Goal: Communication & Community: Ask a question

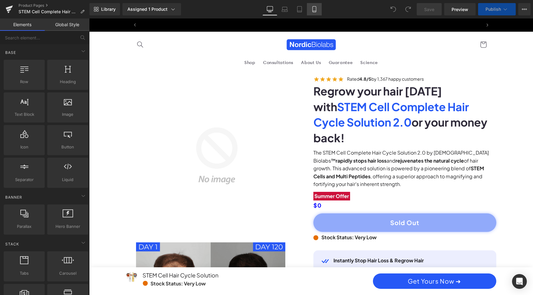
scroll to position [0, 351]
click at [316, 12] on icon at bounding box center [313, 9] width 3 height 6
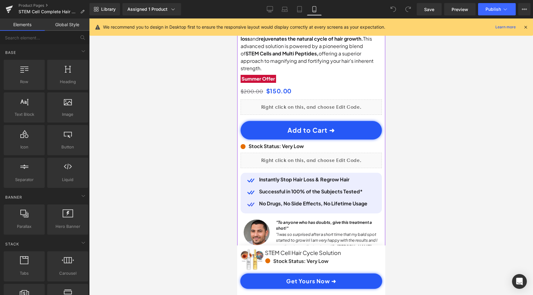
scroll to position [258, 0]
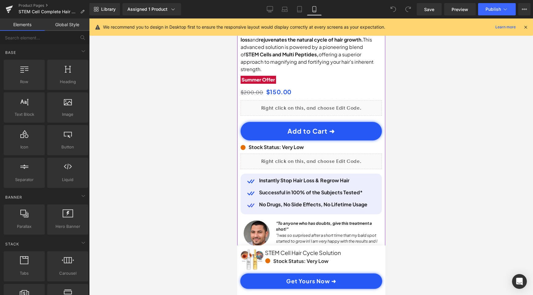
click at [354, 130] on button "Add to Cart ➜" at bounding box center [310, 131] width 141 height 18
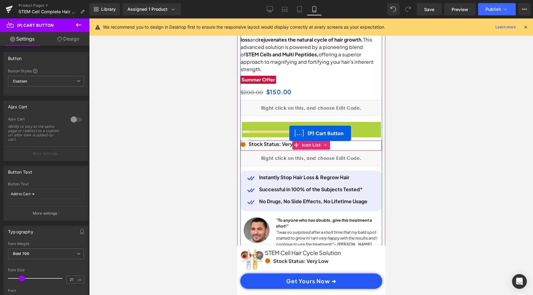
scroll to position [0, 115]
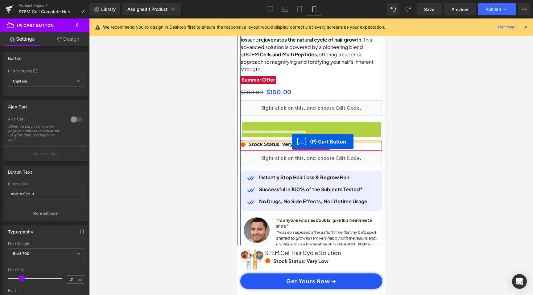
drag, startPoint x: 285, startPoint y: 122, endPoint x: 291, endPoint y: 142, distance: 21.0
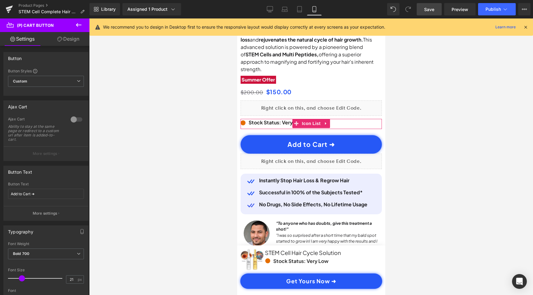
scroll to position [0, 230]
click at [431, 10] on span "Save" at bounding box center [429, 9] width 10 height 6
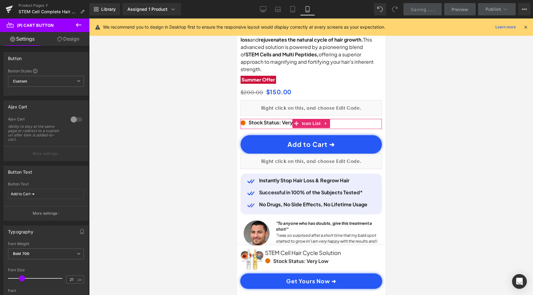
scroll to position [0, 0]
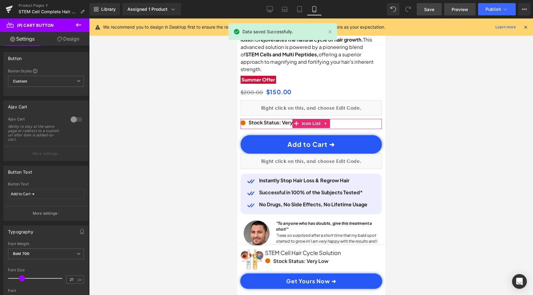
click at [453, 10] on span "Preview" at bounding box center [459, 9] width 17 height 6
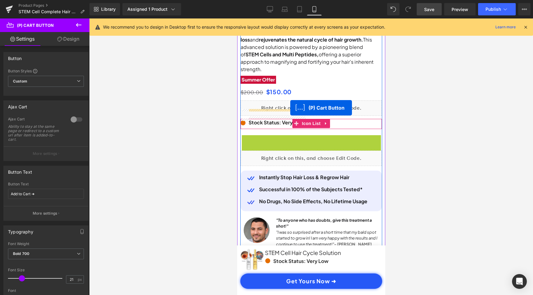
scroll to position [0, 115]
drag, startPoint x: 288, startPoint y: 133, endPoint x: 288, endPoint y: 106, distance: 26.8
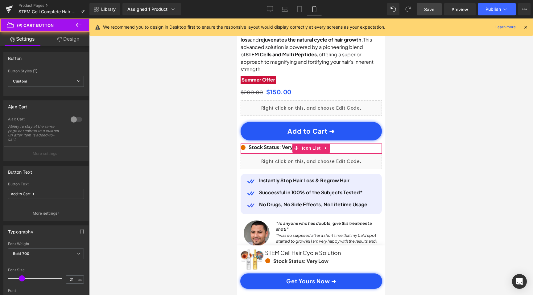
scroll to position [0, 230]
click at [431, 6] on span "Save" at bounding box center [429, 9] width 10 height 6
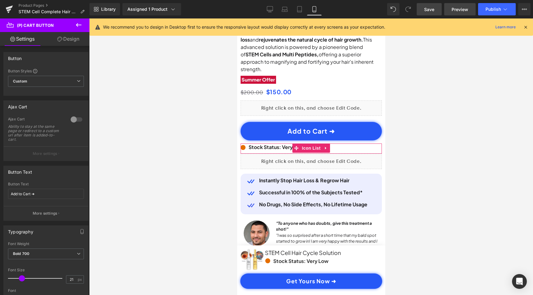
click at [461, 7] on span "Preview" at bounding box center [459, 9] width 17 height 6
click at [488, 13] on button "Publish" at bounding box center [497, 9] width 38 height 12
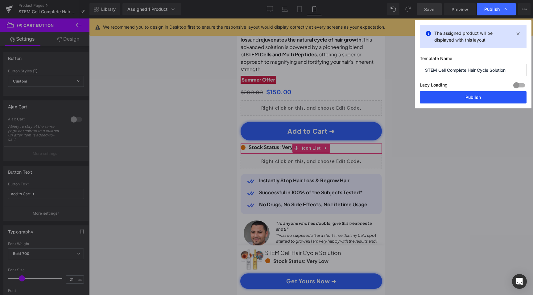
click at [479, 99] on button "Publish" at bounding box center [472, 97] width 107 height 12
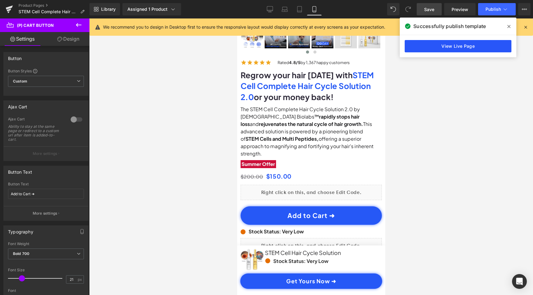
click at [493, 48] on link "View Live Page" at bounding box center [457, 46] width 107 height 12
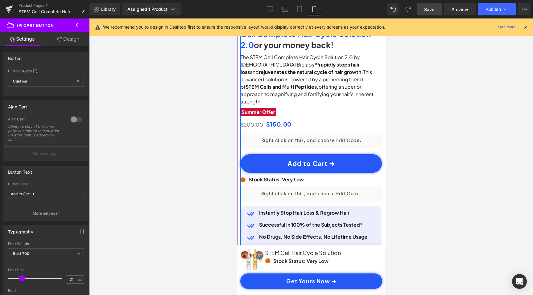
scroll to position [228, 0]
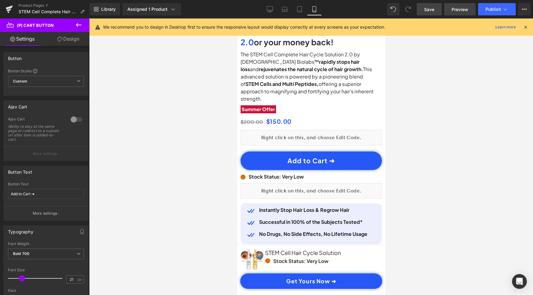
click at [465, 12] on span "Preview" at bounding box center [459, 9] width 17 height 6
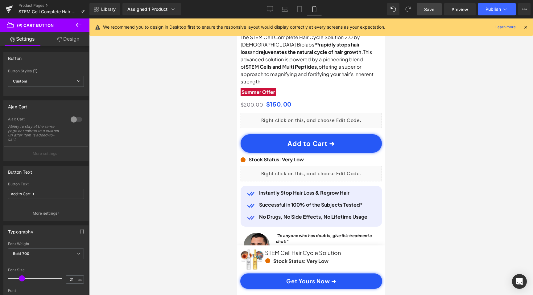
scroll to position [0, 0]
click at [83, 20] on button at bounding box center [79, 25] width 22 height 14
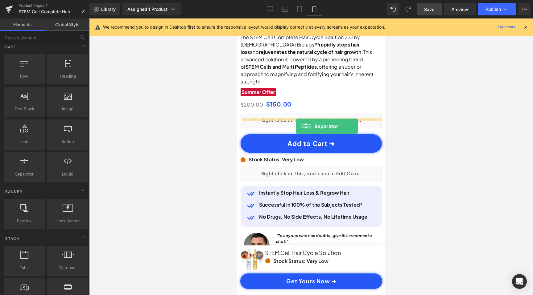
scroll to position [0, 230]
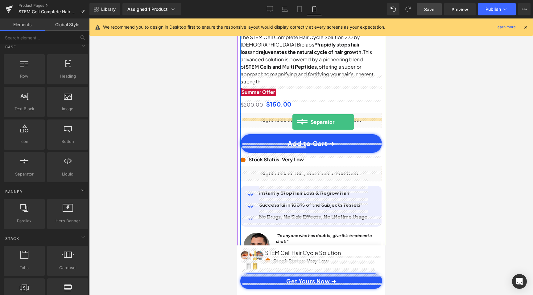
drag, startPoint x: 262, startPoint y: 188, endPoint x: 292, endPoint y: 122, distance: 72.3
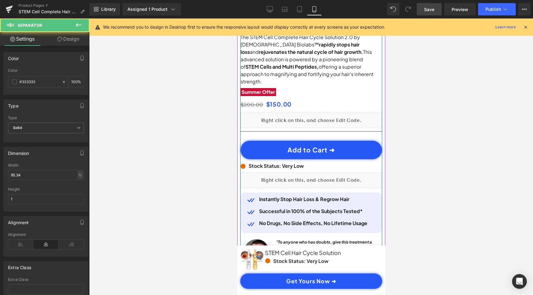
scroll to position [0, 0]
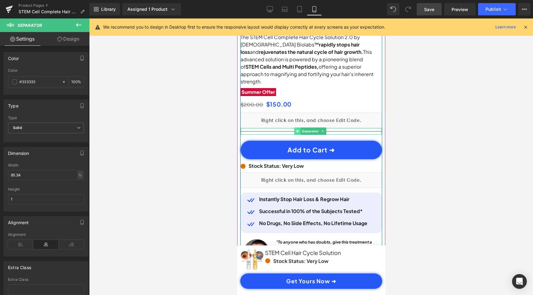
click at [296, 128] on span at bounding box center [296, 131] width 6 height 7
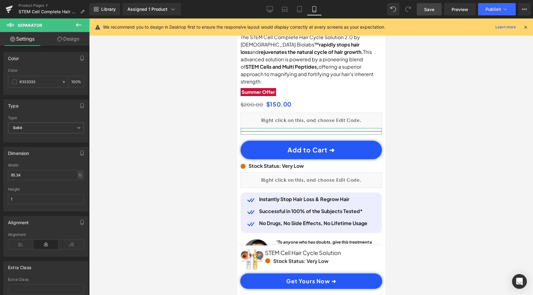
scroll to position [0, 230]
click at [14, 82] on span at bounding box center [14, 82] width 5 height 5
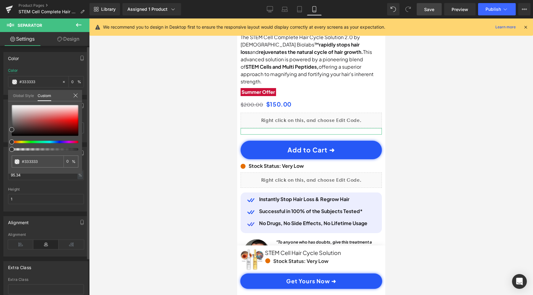
drag, startPoint x: 27, startPoint y: 149, endPoint x: 1, endPoint y: 149, distance: 26.2
click at [1, 95] on div "Color rgb(51, 51, 51) Color #333333 100 % Global Style Custom Edit styles #3333…" at bounding box center [46, 70] width 92 height 47
click at [173, 135] on div at bounding box center [310, 156] width 443 height 277
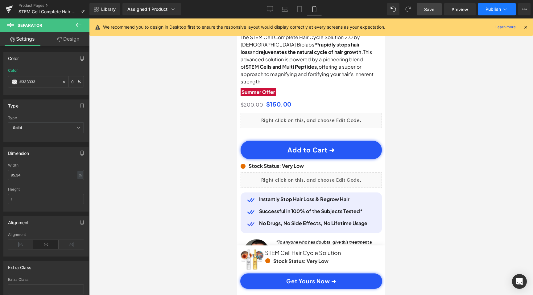
scroll to position [0, 230]
click at [493, 9] on span "Publish" at bounding box center [492, 9] width 15 height 5
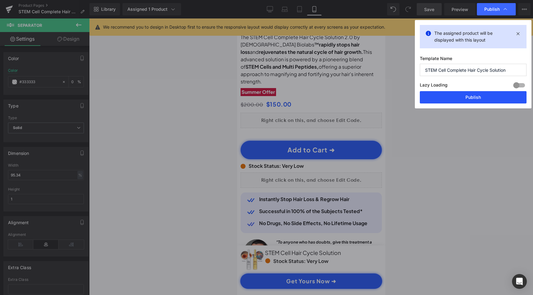
click at [471, 95] on button "Publish" at bounding box center [472, 97] width 107 height 12
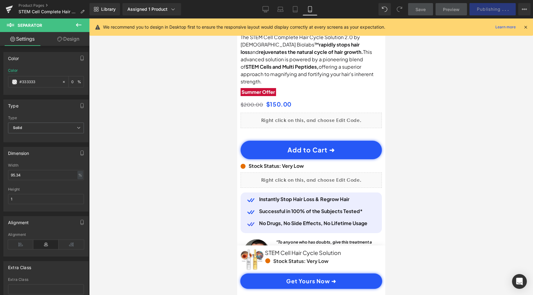
scroll to position [0, 115]
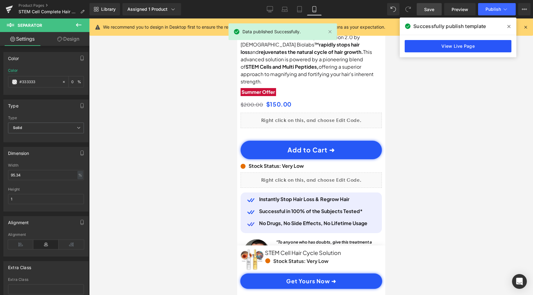
click at [468, 46] on link "View Live Page" at bounding box center [457, 46] width 107 height 12
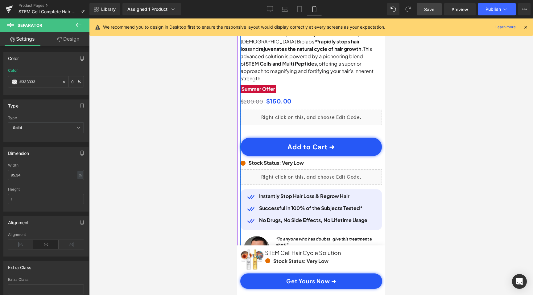
scroll to position [241, 0]
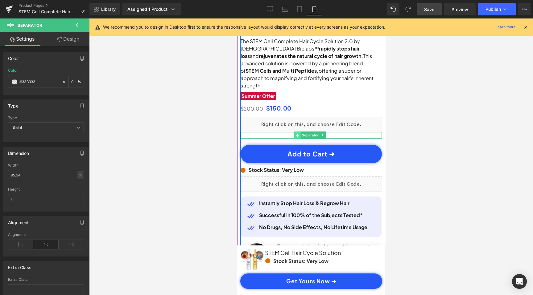
click at [296, 134] on icon at bounding box center [296, 135] width 3 height 3
click at [323, 133] on icon at bounding box center [322, 135] width 3 height 4
click at [325, 134] on icon at bounding box center [325, 135] width 3 height 3
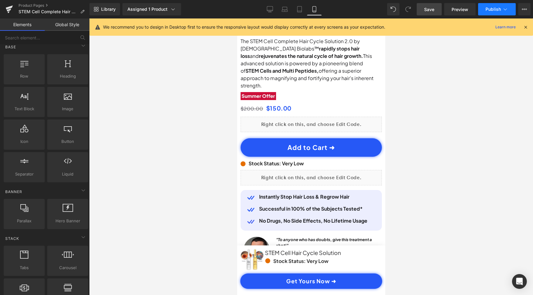
scroll to position [0, 0]
click at [524, 2] on div "Library Assigned 1 Product Product Preview STEM Cell Complete Hair Cycle Soluti…" at bounding box center [310, 9] width 443 height 18
click at [524, 8] on icon at bounding box center [523, 9] width 5 height 5
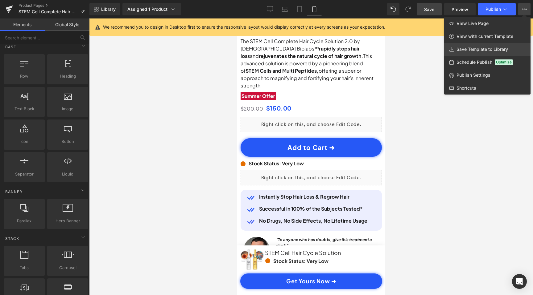
scroll to position [0, 115]
click at [461, 162] on div at bounding box center [310, 156] width 443 height 277
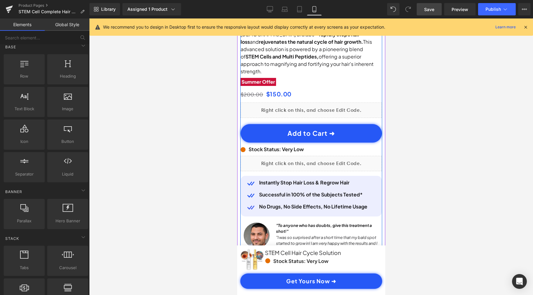
scroll to position [0, 230]
click at [358, 124] on button "Add to Cart ➜" at bounding box center [310, 133] width 141 height 18
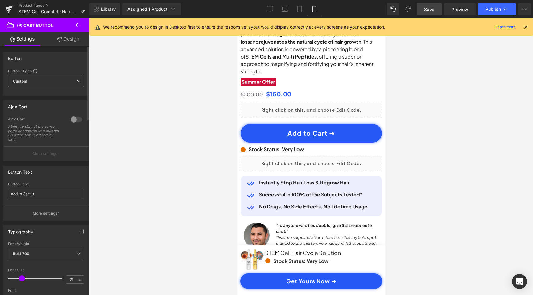
click at [50, 80] on span "Custom" at bounding box center [46, 81] width 76 height 11
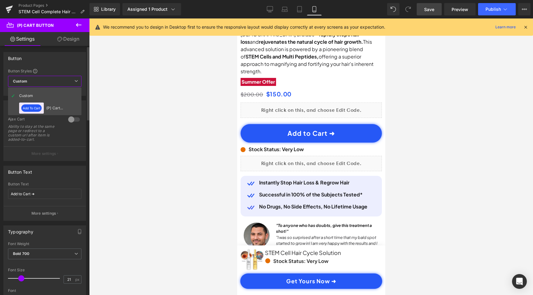
scroll to position [0, 0]
click at [50, 80] on span "Custom" at bounding box center [44, 81] width 73 height 11
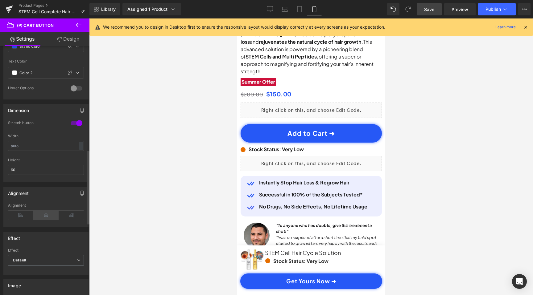
scroll to position [0, 230]
click at [45, 217] on icon at bounding box center [45, 215] width 25 height 9
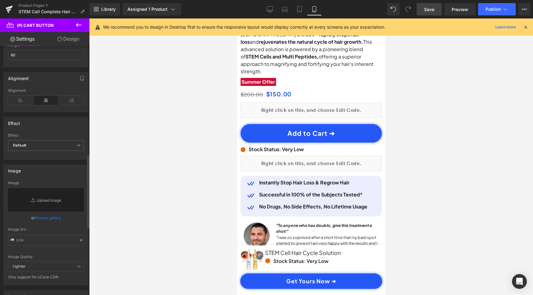
scroll to position [470, 0]
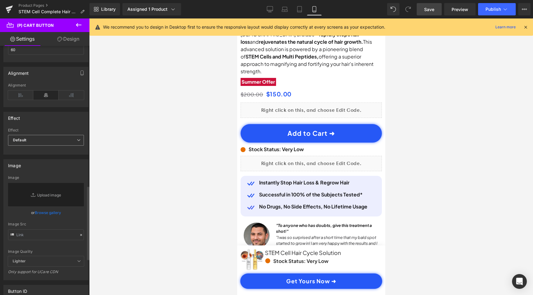
click at [70, 139] on span "Default" at bounding box center [46, 140] width 76 height 11
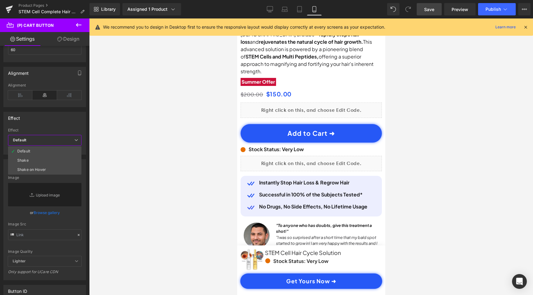
click at [141, 149] on div at bounding box center [310, 156] width 443 height 277
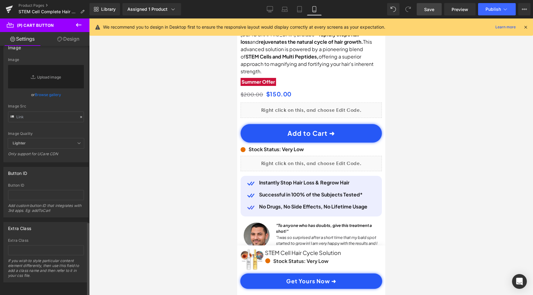
scroll to position [0, 115]
click at [69, 140] on span "Lighter" at bounding box center [46, 143] width 76 height 10
click at [80, 140] on span "Lighter" at bounding box center [46, 143] width 76 height 10
click at [492, 9] on span "Publish" at bounding box center [492, 9] width 15 height 5
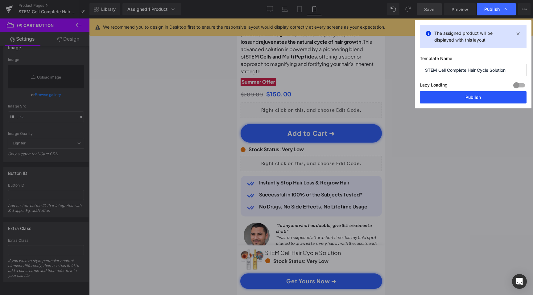
click at [458, 93] on button "Publish" at bounding box center [472, 97] width 107 height 12
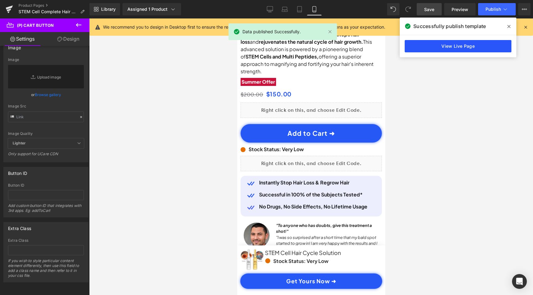
click at [475, 47] on link "View Live Page" at bounding box center [457, 46] width 107 height 12
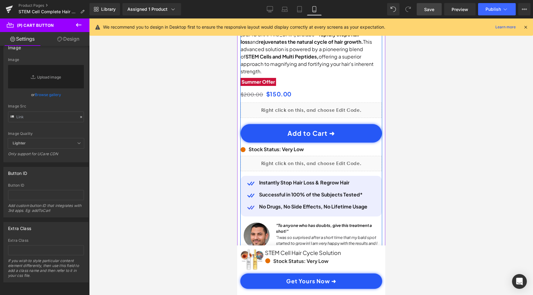
scroll to position [0, 0]
click at [295, 105] on icon at bounding box center [294, 107] width 4 height 4
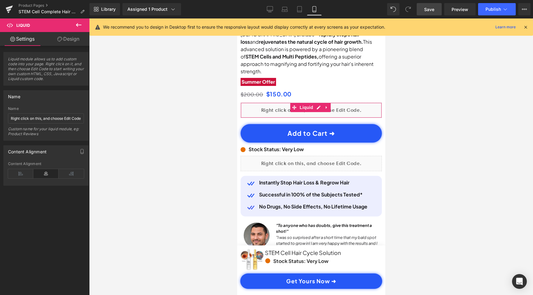
click at [47, 172] on icon at bounding box center [45, 173] width 25 height 9
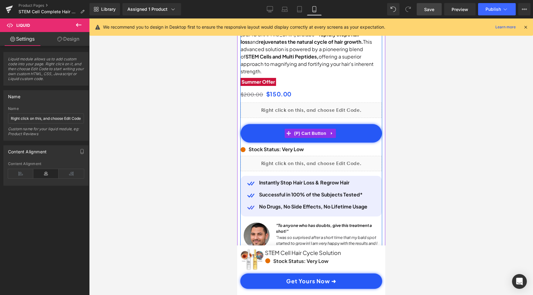
scroll to position [0, 115]
click at [293, 105] on icon at bounding box center [294, 107] width 4 height 4
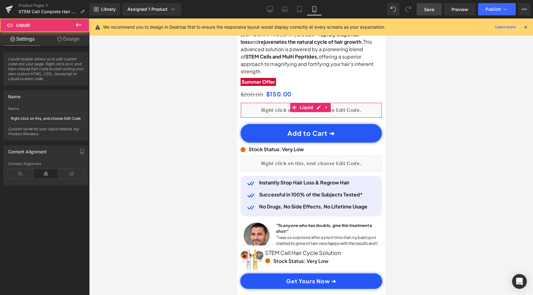
click at [79, 38] on link "Design" at bounding box center [68, 39] width 45 height 14
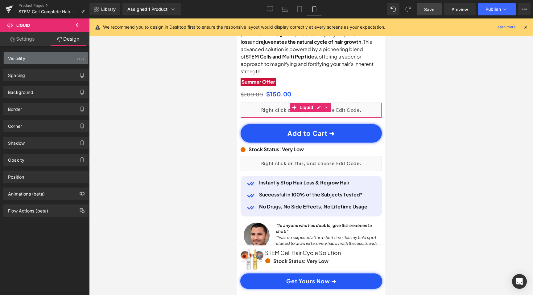
scroll to position [0, 230]
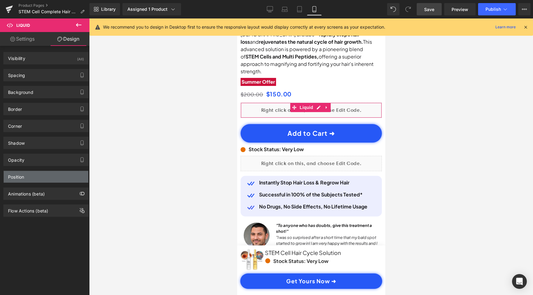
click at [31, 176] on div "Position" at bounding box center [46, 177] width 84 height 12
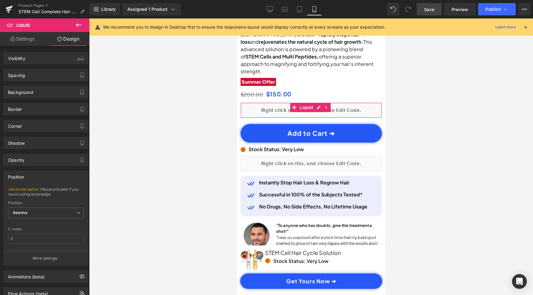
scroll to position [22, 0]
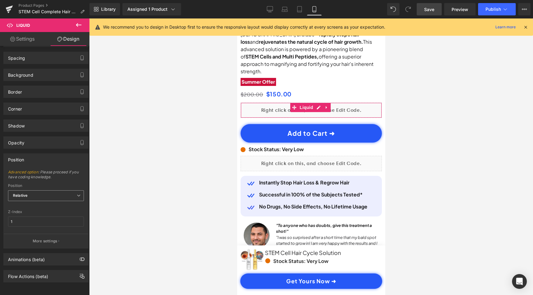
click at [56, 190] on span "Relative" at bounding box center [46, 195] width 76 height 11
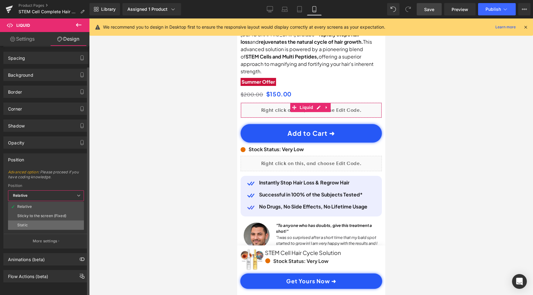
scroll to position [0, 115]
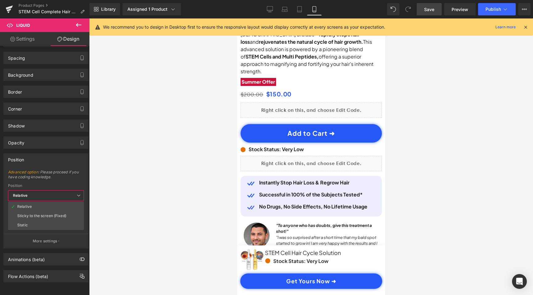
click at [441, 139] on div at bounding box center [310, 156] width 443 height 277
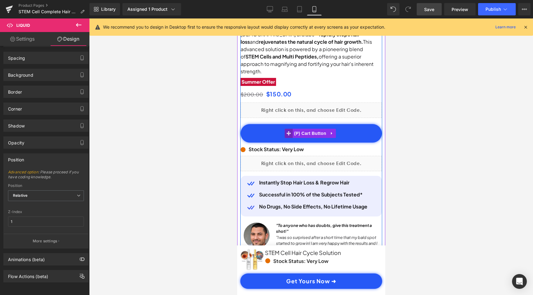
scroll to position [0, 230]
click at [289, 131] on icon at bounding box center [288, 133] width 4 height 5
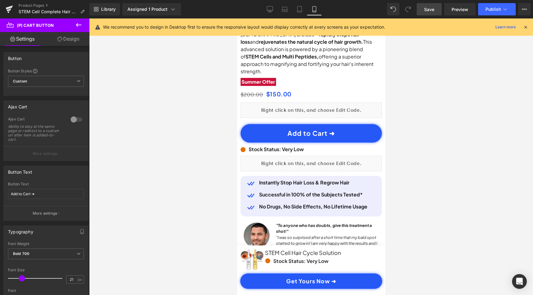
click at [63, 45] on link "Design" at bounding box center [68, 39] width 45 height 14
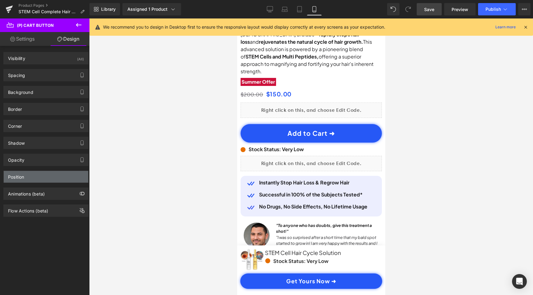
scroll to position [0, 0]
click at [33, 178] on div "Position" at bounding box center [46, 177] width 84 height 12
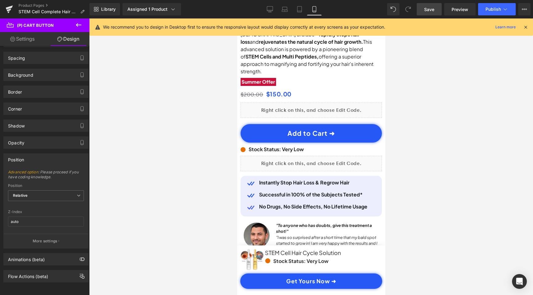
scroll to position [0, 115]
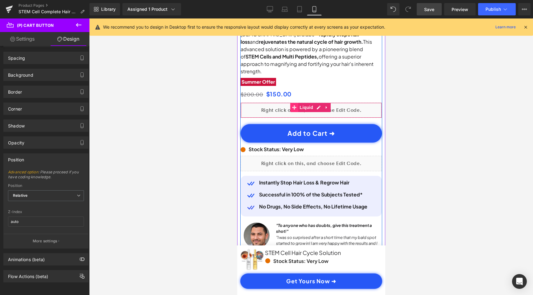
click at [292, 105] on icon at bounding box center [294, 107] width 4 height 5
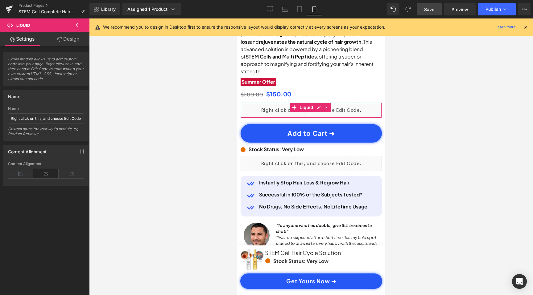
click at [73, 41] on link "Design" at bounding box center [68, 39] width 45 height 14
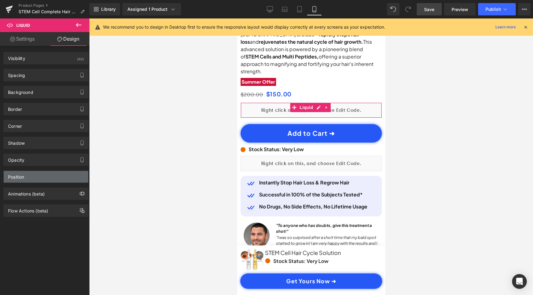
click at [50, 175] on div "Position" at bounding box center [46, 177] width 84 height 12
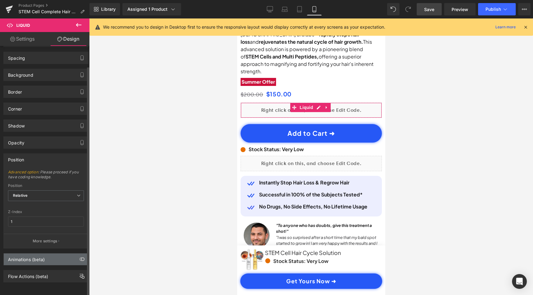
scroll to position [0, 115]
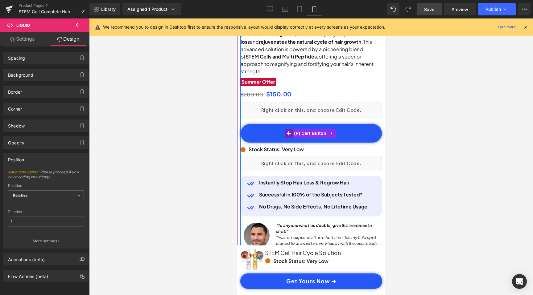
click at [290, 129] on span at bounding box center [288, 133] width 8 height 9
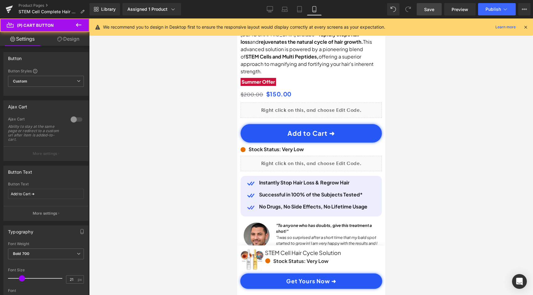
click at [72, 39] on link "Design" at bounding box center [68, 39] width 45 height 14
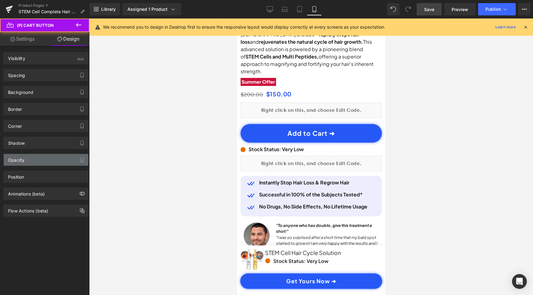
scroll to position [0, 230]
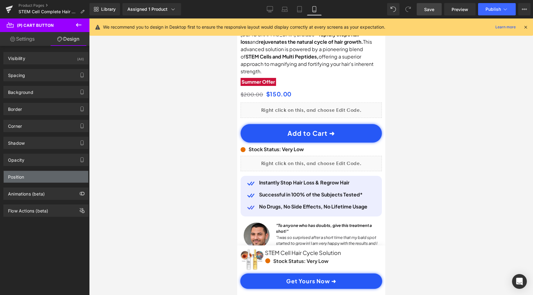
click at [41, 182] on div "Position" at bounding box center [46, 177] width 84 height 12
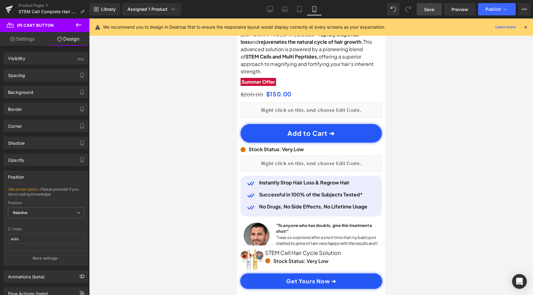
scroll to position [0, 0]
click at [29, 242] on input "auto" at bounding box center [46, 239] width 76 height 10
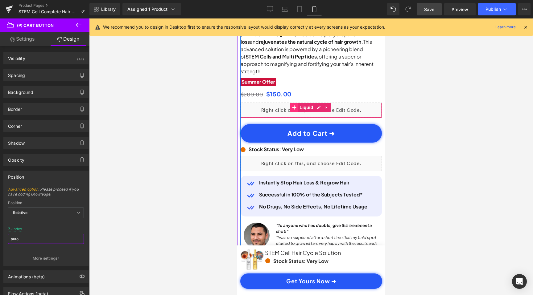
scroll to position [0, 115]
click at [295, 105] on icon at bounding box center [294, 107] width 4 height 5
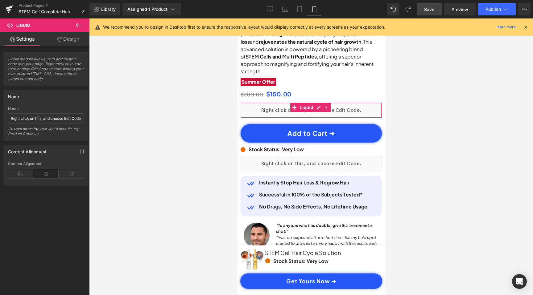
click at [65, 39] on link "Design" at bounding box center [68, 39] width 45 height 14
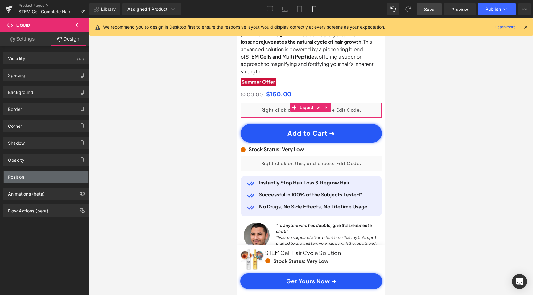
click at [39, 178] on div "Position" at bounding box center [46, 177] width 84 height 12
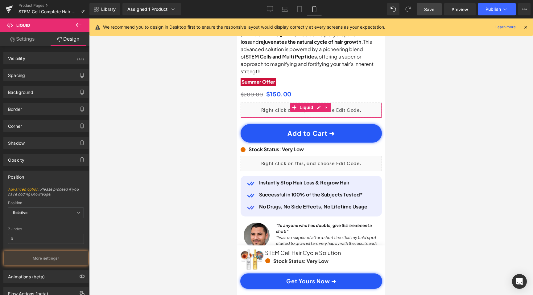
scroll to position [0, 230]
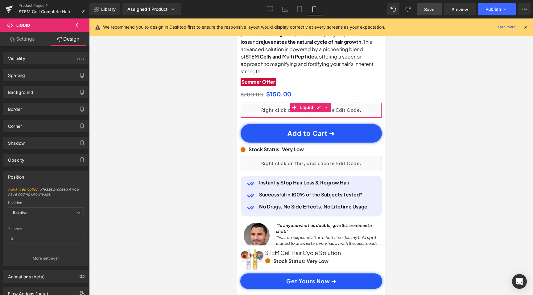
click at [33, 246] on div "Z-Index 0" at bounding box center [46, 239] width 76 height 24
click at [36, 241] on input "0" at bounding box center [46, 239] width 76 height 10
paste input "auto"
type input "auto"
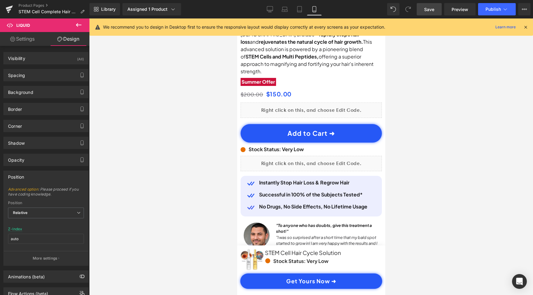
click at [156, 235] on div at bounding box center [310, 156] width 443 height 277
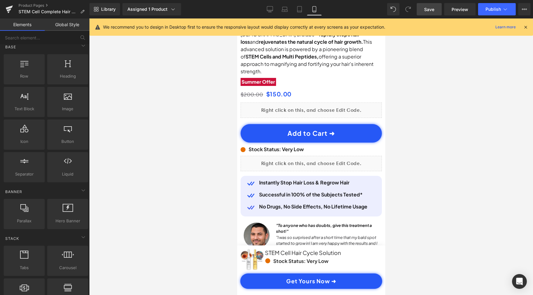
scroll to position [0, 0]
click at [493, 6] on button "Publish" at bounding box center [497, 9] width 38 height 12
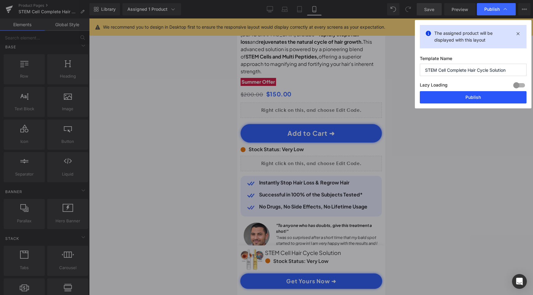
click at [465, 95] on button "Publish" at bounding box center [472, 97] width 107 height 12
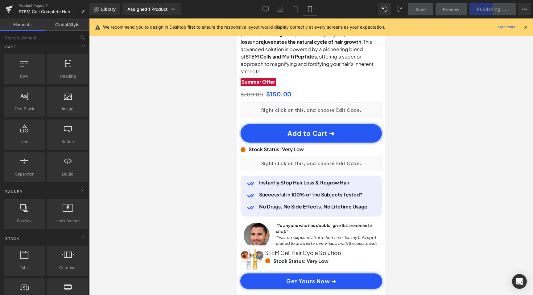
click at [527, 25] on icon at bounding box center [525, 27] width 6 height 6
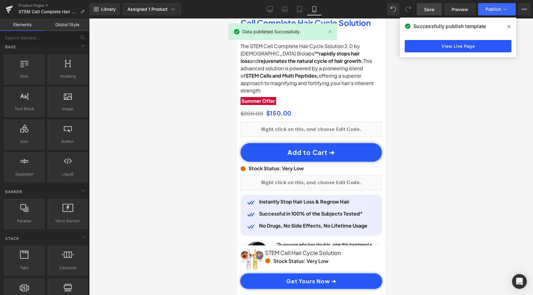
scroll to position [0, 230]
click at [463, 47] on link "View Live Page" at bounding box center [457, 46] width 107 height 12
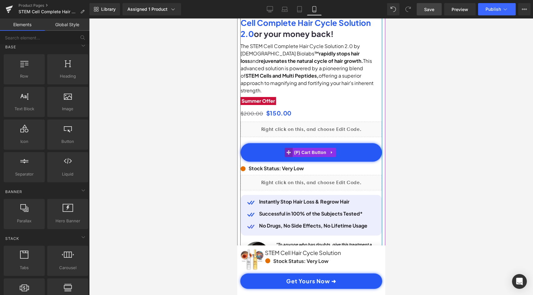
click at [288, 150] on icon at bounding box center [288, 152] width 4 height 4
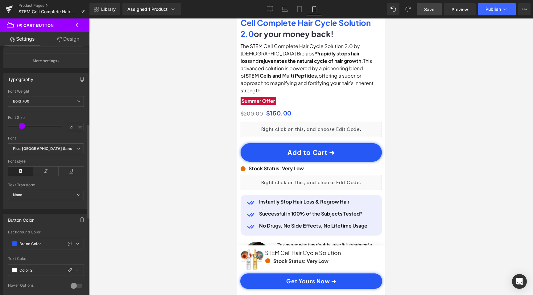
scroll to position [207, 0]
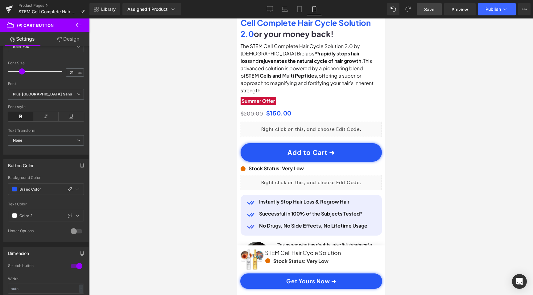
click at [64, 40] on link "Design" at bounding box center [68, 39] width 45 height 14
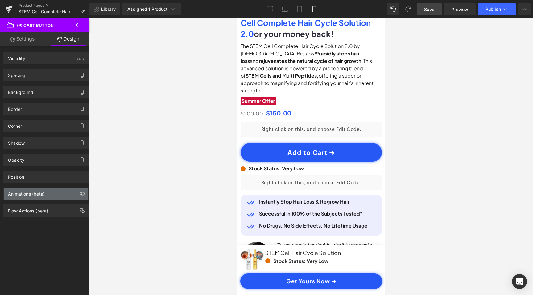
click at [41, 196] on div "Animations (beta)" at bounding box center [26, 192] width 37 height 9
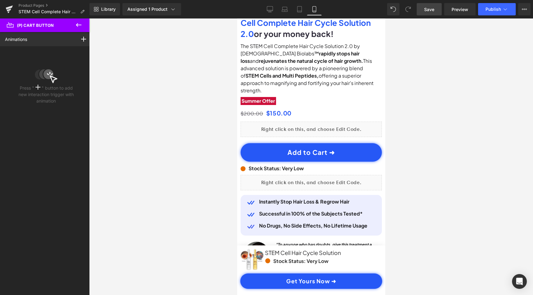
scroll to position [0, 115]
click at [78, 23] on icon at bounding box center [78, 24] width 7 height 7
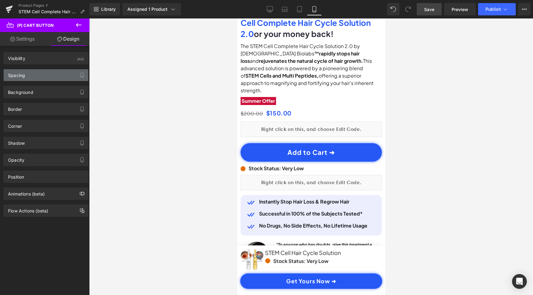
scroll to position [0, 0]
click at [53, 74] on div "Spacing" at bounding box center [46, 75] width 84 height 12
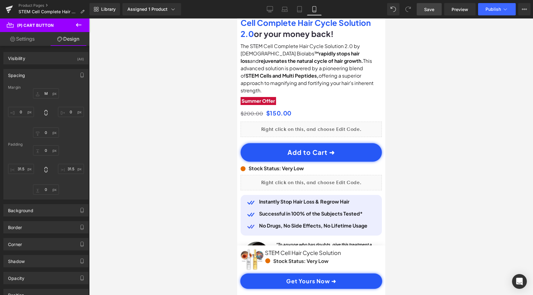
click at [57, 51] on div "Visibility (All) 0|0|0|0 1 Show on Desktop 1 Show on Laptop 1 Show on Tablet 1 …" at bounding box center [46, 55] width 92 height 17
click at [56, 60] on div "Visibility (All)" at bounding box center [46, 58] width 84 height 12
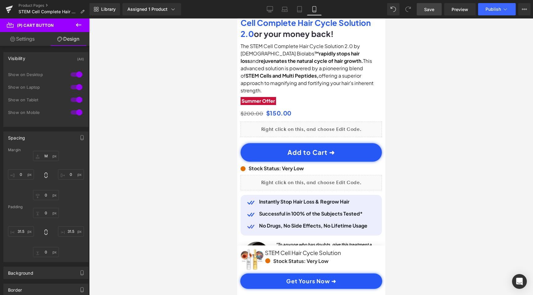
scroll to position [0, 230]
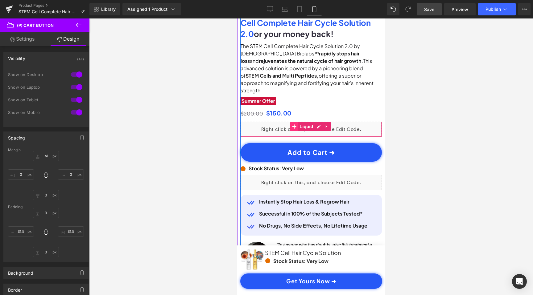
click at [294, 125] on icon at bounding box center [294, 127] width 4 height 4
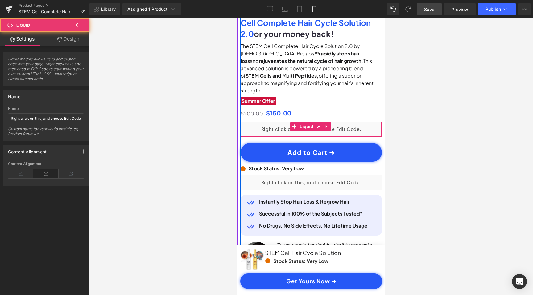
scroll to position [0, 0]
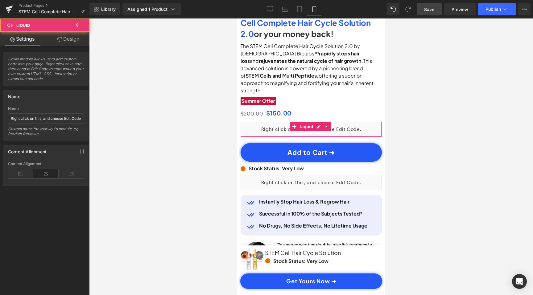
click at [72, 36] on link "Design" at bounding box center [68, 39] width 45 height 14
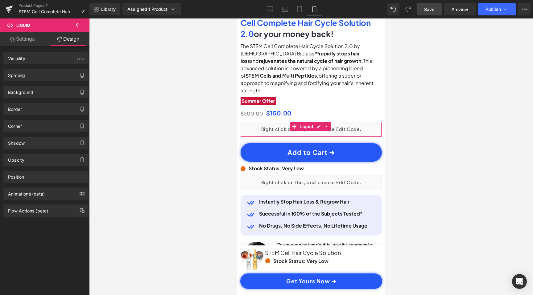
click at [37, 64] on div "Visibility (All) 0|0|0|0 1 Show on Desktop 1 Show on Laptop 1 Show on Tablet 1 …" at bounding box center [46, 131] width 92 height 171
click at [37, 63] on div "Visibility (All)" at bounding box center [46, 58] width 84 height 12
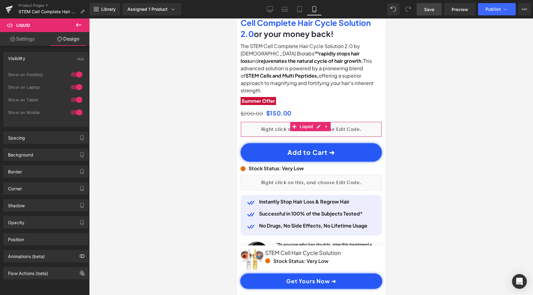
scroll to position [0, 230]
click at [52, 137] on div "Spacing" at bounding box center [46, 138] width 84 height 12
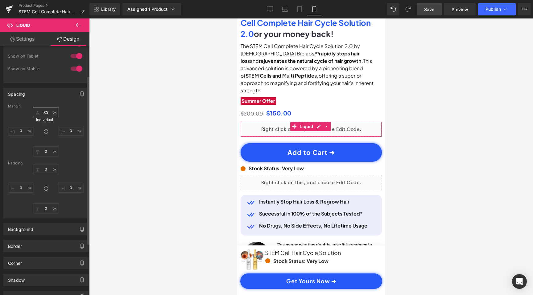
scroll to position [0, 115]
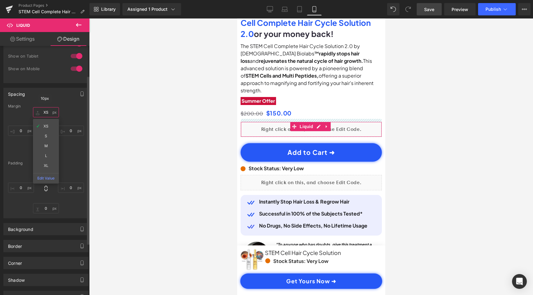
click at [48, 112] on input "XS" at bounding box center [46, 112] width 26 height 10
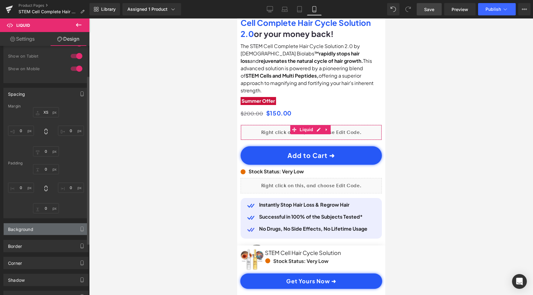
click at [50, 228] on div "Background" at bounding box center [46, 229] width 84 height 12
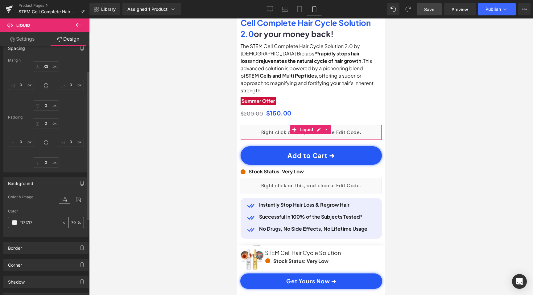
scroll to position [0, 0]
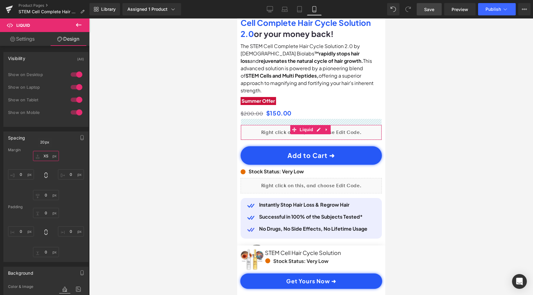
click at [47, 156] on input "XS" at bounding box center [46, 156] width 26 height 10
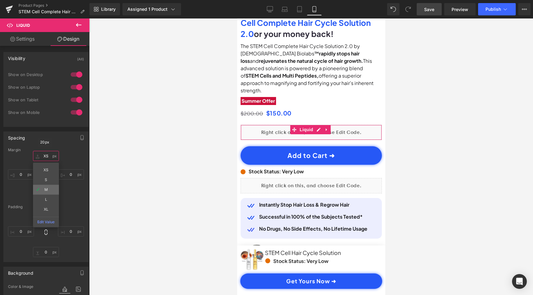
scroll to position [0, 230]
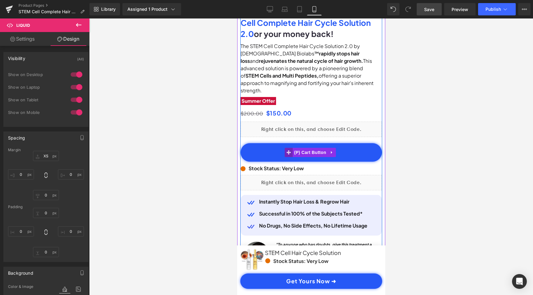
click at [286, 150] on icon at bounding box center [288, 152] width 4 height 4
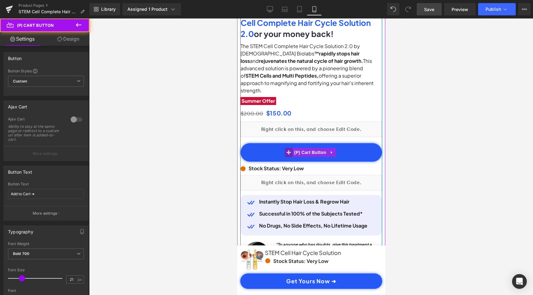
scroll to position [0, 0]
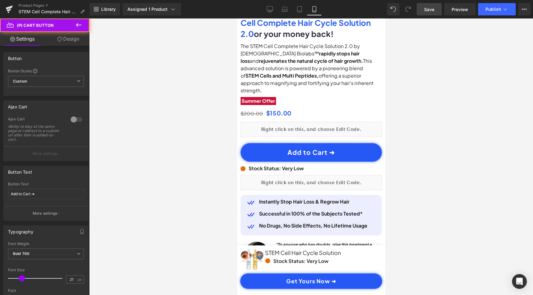
click at [66, 34] on link "Design" at bounding box center [68, 39] width 45 height 14
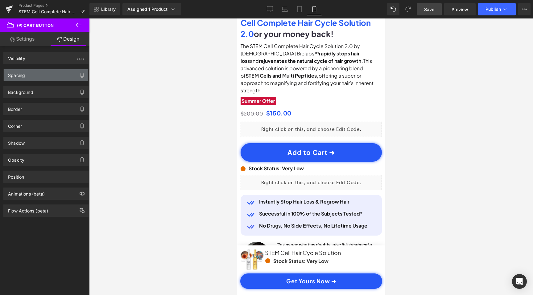
click at [37, 79] on div "Spacing" at bounding box center [46, 75] width 84 height 12
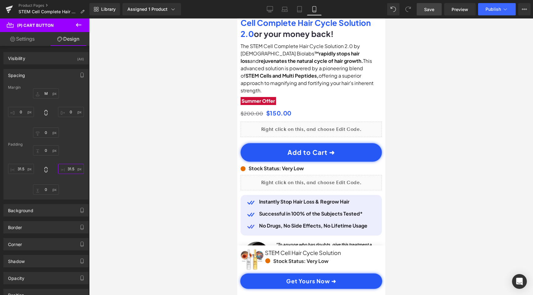
click at [72, 166] on input "31.5" at bounding box center [71, 169] width 26 height 10
click at [105, 170] on div at bounding box center [310, 156] width 443 height 277
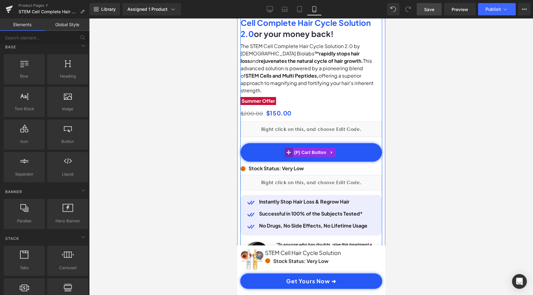
scroll to position [0, 230]
click at [288, 150] on icon at bounding box center [288, 152] width 4 height 4
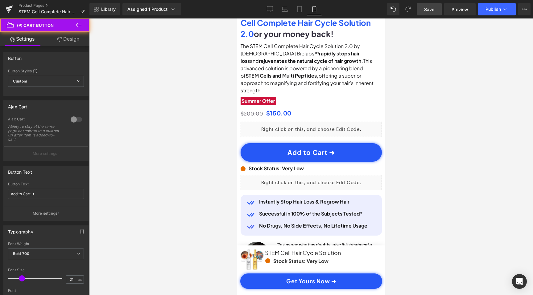
click at [74, 41] on link "Design" at bounding box center [68, 39] width 45 height 14
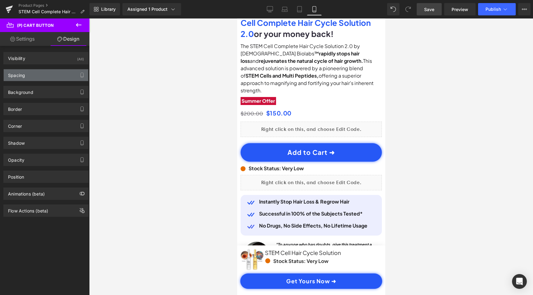
click at [41, 74] on div "Spacing" at bounding box center [46, 75] width 84 height 12
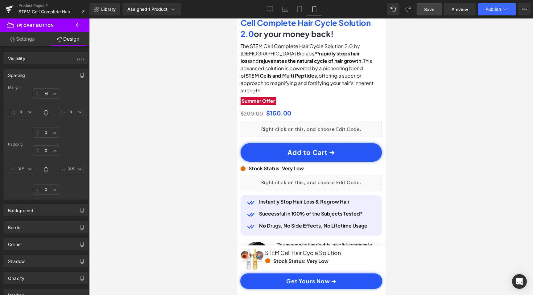
scroll to position [0, 0]
click at [20, 170] on input "31.5" at bounding box center [21, 169] width 26 height 10
click at [67, 169] on input "31.5" at bounding box center [71, 169] width 26 height 10
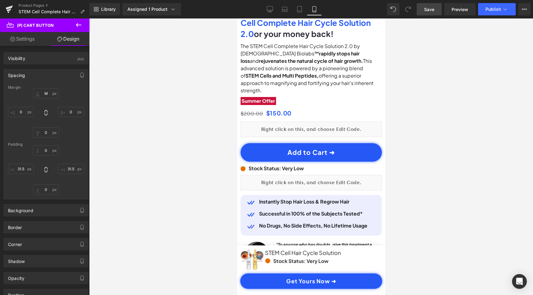
scroll to position [0, 230]
click at [70, 170] on input "31.5" at bounding box center [71, 169] width 26 height 10
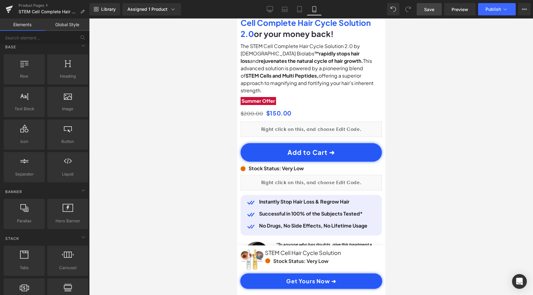
click at [164, 178] on div at bounding box center [310, 156] width 443 height 277
click at [486, 10] on span "Publish" at bounding box center [492, 9] width 15 height 5
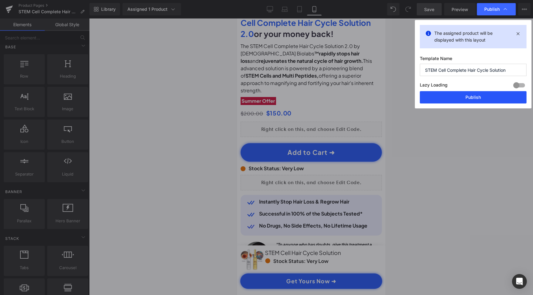
scroll to position [0, 230]
click at [475, 98] on button "Publish" at bounding box center [472, 97] width 107 height 12
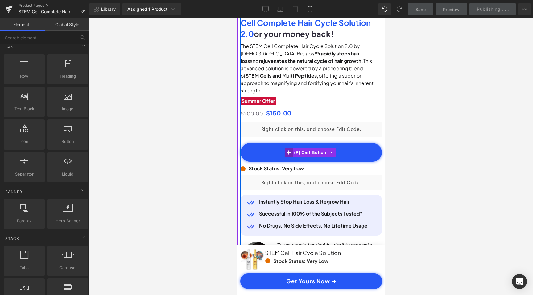
scroll to position [0, 0]
click at [288, 150] on icon at bounding box center [288, 152] width 4 height 4
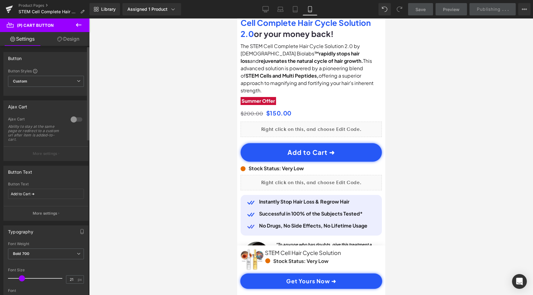
click at [55, 70] on div "Button Styles" at bounding box center [46, 70] width 76 height 5
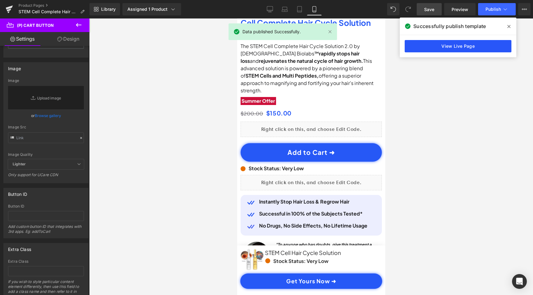
click at [442, 43] on link "View Live Page" at bounding box center [457, 46] width 107 height 12
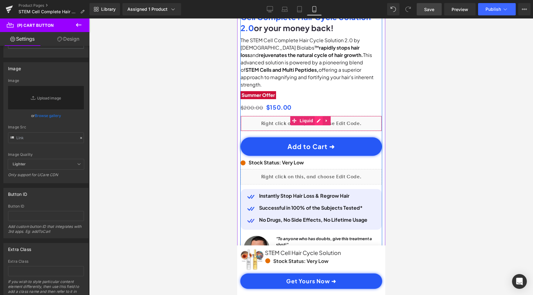
click at [315, 116] on div "Liquid" at bounding box center [310, 123] width 141 height 15
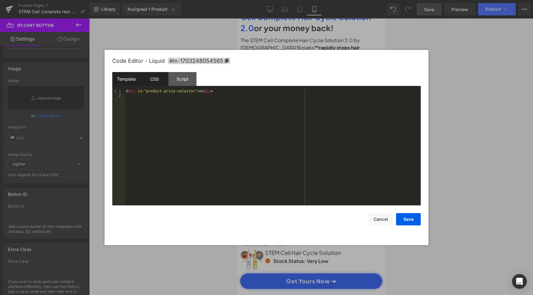
click at [161, 78] on div "CSS" at bounding box center [154, 79] width 28 height 14
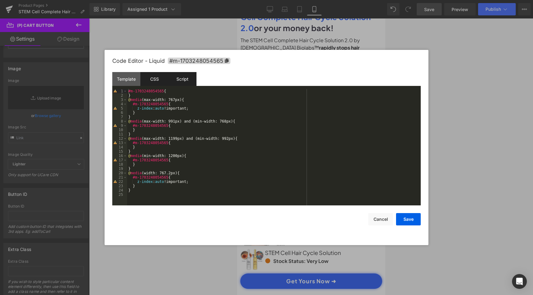
scroll to position [0, 230]
click at [181, 82] on div "Script" at bounding box center [182, 79] width 28 height 14
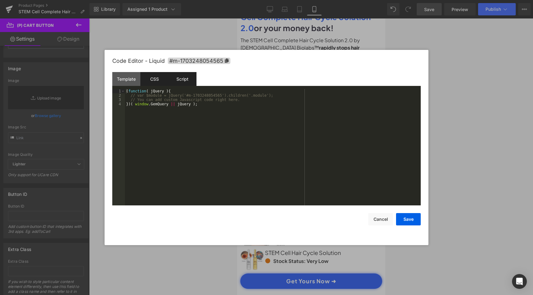
click at [151, 84] on div "CSS" at bounding box center [154, 79] width 28 height 14
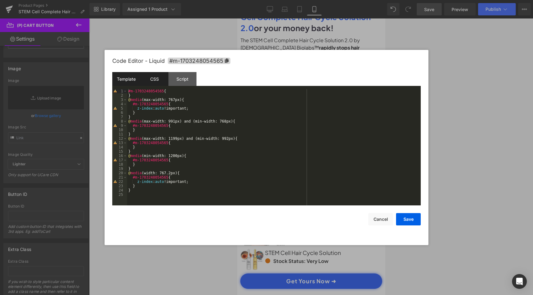
click at [133, 83] on div "Template" at bounding box center [126, 79] width 28 height 14
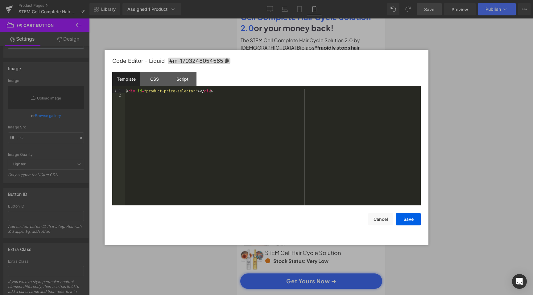
scroll to position [0, 0]
click at [157, 78] on div "CSS" at bounding box center [154, 79] width 28 height 14
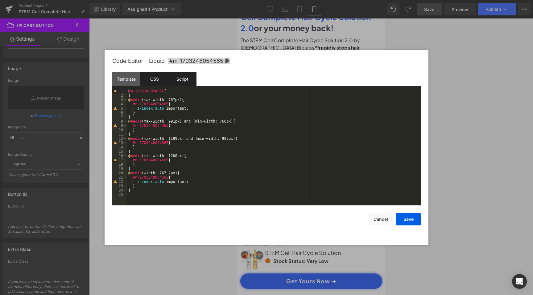
click at [190, 82] on div "Script" at bounding box center [182, 79] width 28 height 14
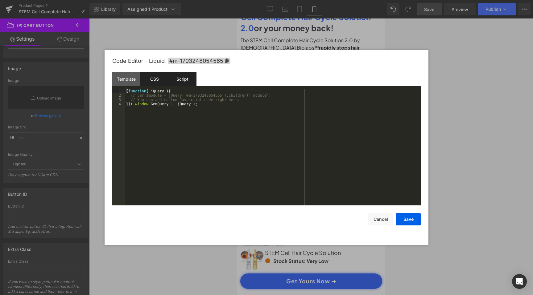
click at [158, 78] on div "CSS" at bounding box center [154, 79] width 28 height 14
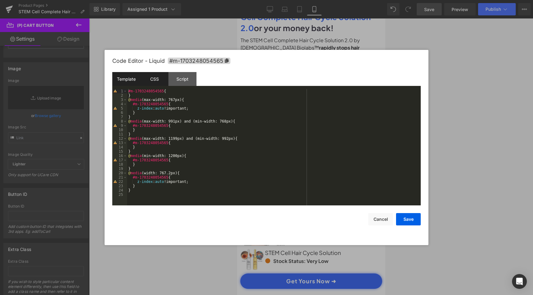
click at [127, 80] on div "Template" at bounding box center [126, 79] width 28 height 14
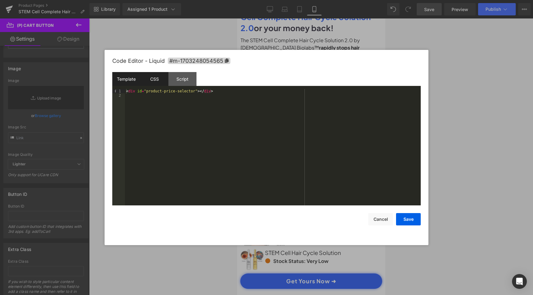
click at [151, 80] on div "CSS" at bounding box center [154, 79] width 28 height 14
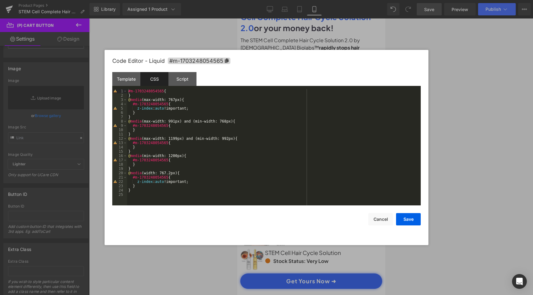
scroll to position [0, 230]
click at [154, 193] on div "#m-1703248054565 { } @ media (max-width: 767px) { #m-1703248054565 { z-index : …" at bounding box center [273, 151] width 293 height 125
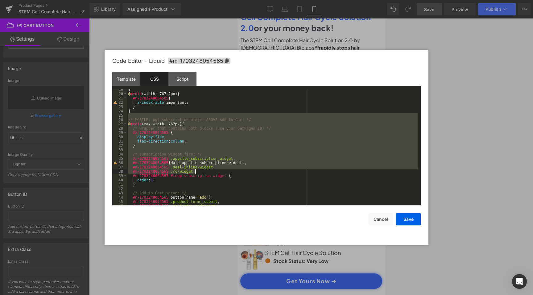
scroll to position [99, 0]
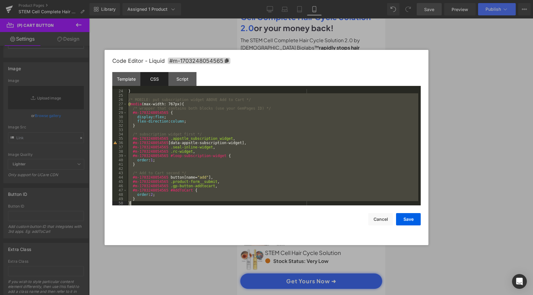
drag, startPoint x: 144, startPoint y: 115, endPoint x: 265, endPoint y: 280, distance: 205.3
click at [265, 280] on body "(P) Cart Button You are previewing how the will restyle your page. You can not …" at bounding box center [266, 147] width 533 height 295
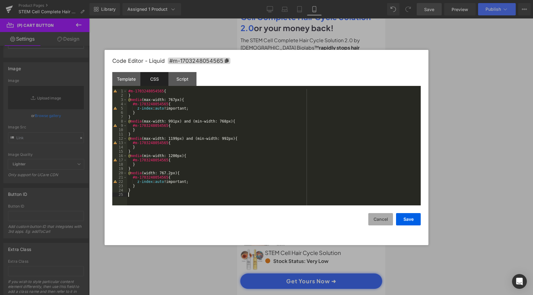
click at [378, 219] on button "Cancel" at bounding box center [380, 219] width 25 height 12
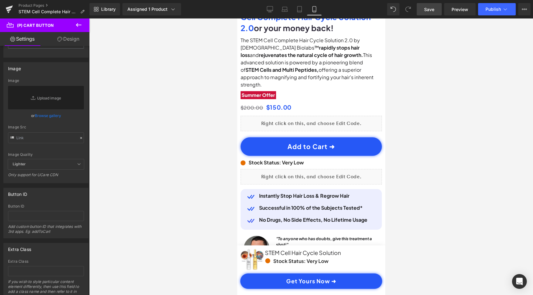
scroll to position [0, 230]
click at [527, 7] on button "View Live Page View with current Template Save Template to Library Schedule Pub…" at bounding box center [524, 9] width 12 height 12
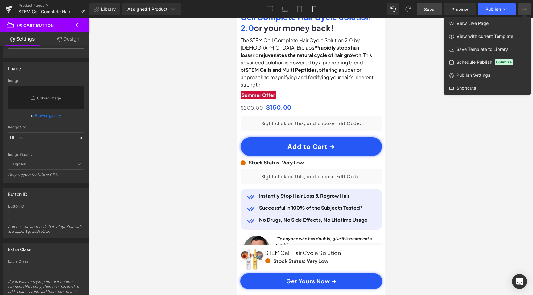
scroll to position [0, 0]
click at [490, 161] on div at bounding box center [310, 156] width 443 height 277
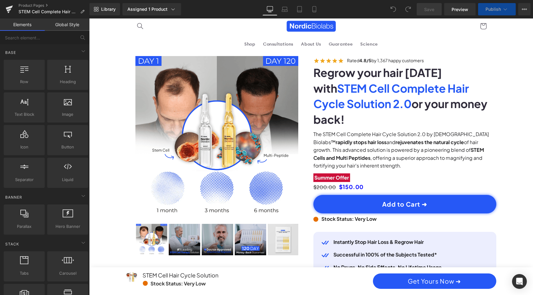
scroll to position [0, 702]
click at [317, 8] on icon at bounding box center [314, 9] width 6 height 6
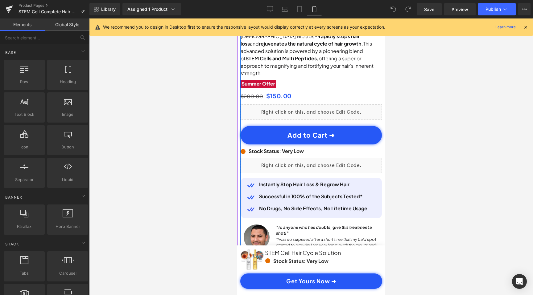
scroll to position [255, 0]
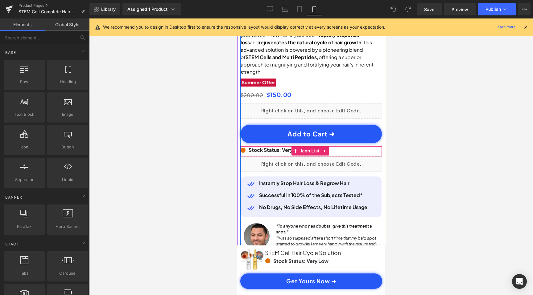
click at [330, 146] on div "Icon Stock Status: Very Low Text Block" at bounding box center [310, 151] width 141 height 10
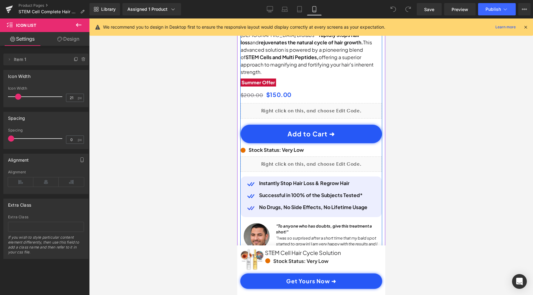
click at [378, 87] on div "Sale Off (P) Image Sale Off (P) Image ‹" at bounding box center [311, 40] width 142 height 485
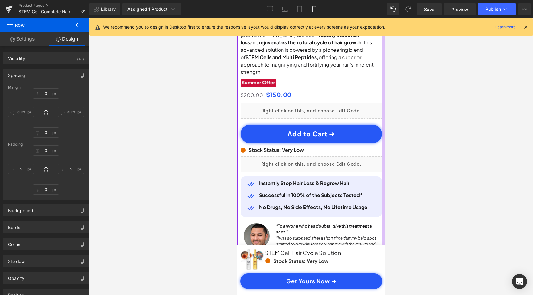
scroll to position [0, 0]
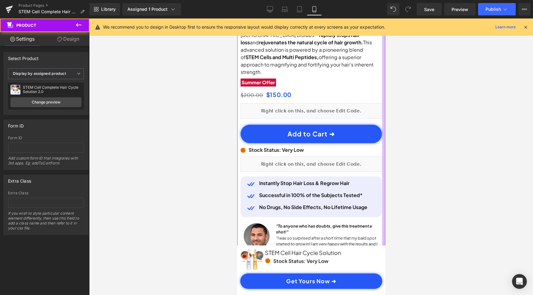
click at [382, 81] on div at bounding box center [383, 40] width 3 height 485
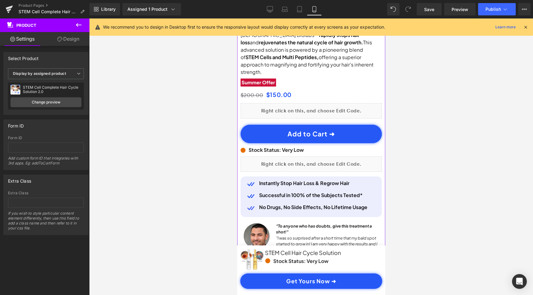
click at [377, 90] on div "$200.00 $150.00" at bounding box center [310, 95] width 141 height 10
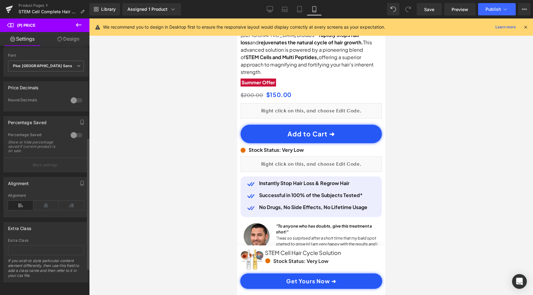
scroll to position [0, 230]
click at [74, 40] on link "Design" at bounding box center [68, 39] width 45 height 14
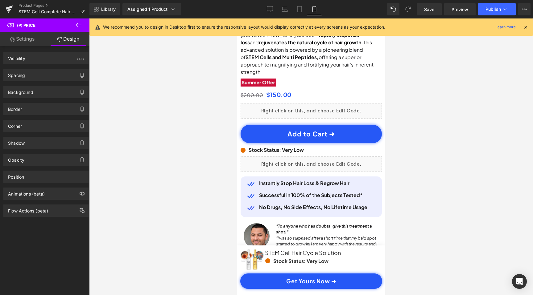
scroll to position [0, 0]
click at [59, 175] on div "Position" at bounding box center [46, 177] width 84 height 12
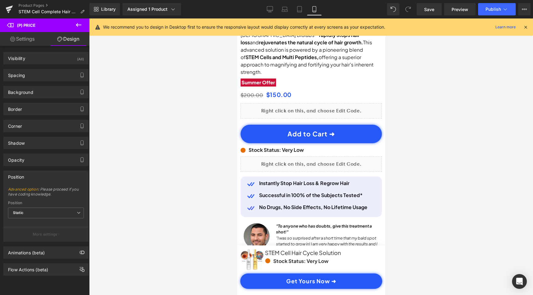
scroll to position [0, 115]
click at [51, 156] on div "Opacity" at bounding box center [46, 160] width 84 height 12
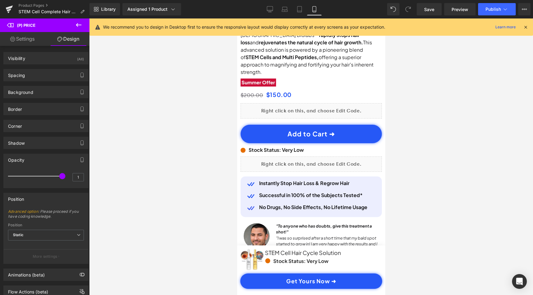
scroll to position [0, 230]
click at [51, 144] on div "Shadow" at bounding box center [46, 143] width 84 height 12
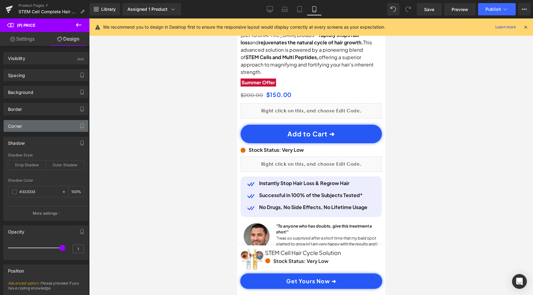
click at [53, 131] on div "Corner" at bounding box center [46, 126] width 84 height 12
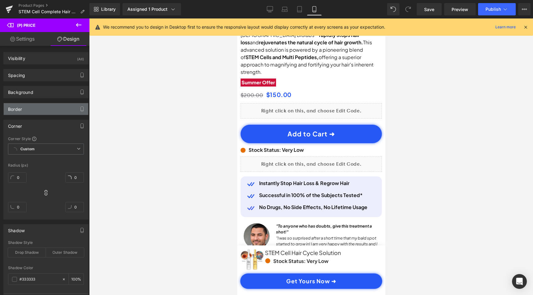
click at [53, 110] on div "Border" at bounding box center [46, 109] width 84 height 12
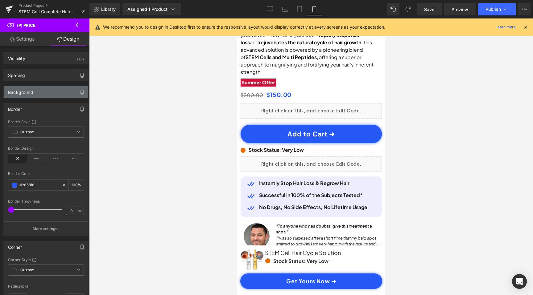
click at [55, 92] on div "Background" at bounding box center [46, 92] width 84 height 12
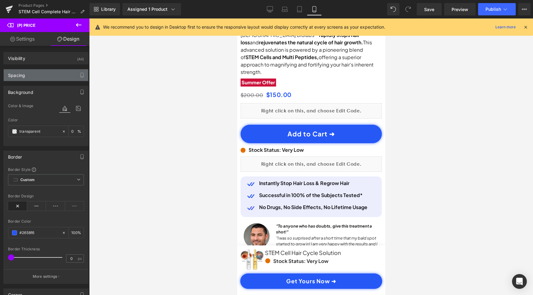
click at [55, 77] on div "Spacing" at bounding box center [46, 75] width 84 height 12
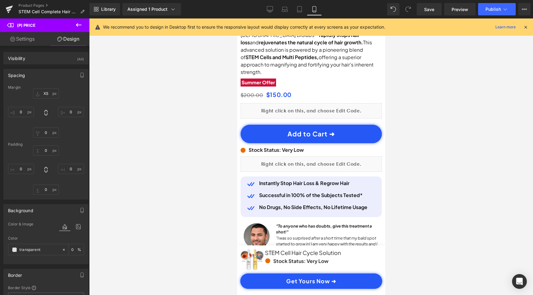
scroll to position [0, 0]
click at [46, 60] on div "Visibility (All)" at bounding box center [46, 58] width 84 height 12
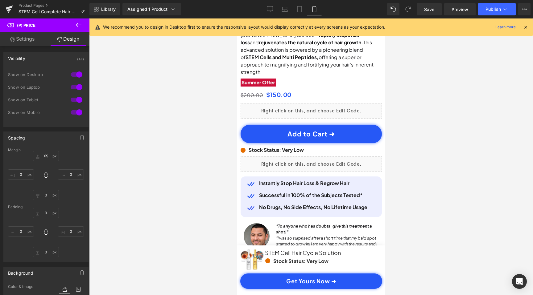
scroll to position [0, 115]
click at [24, 40] on link "Settings" at bounding box center [22, 39] width 45 height 14
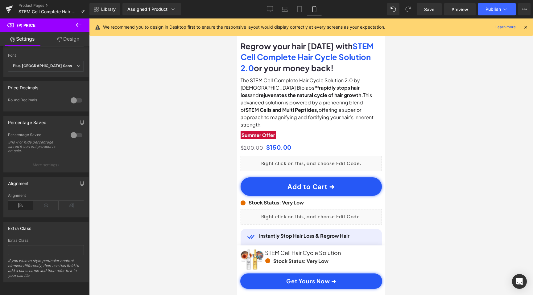
click at [80, 26] on icon at bounding box center [78, 24] width 7 height 7
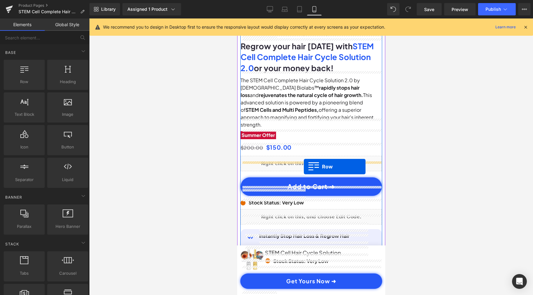
scroll to position [0, 230]
drag, startPoint x: 266, startPoint y: 93, endPoint x: 305, endPoint y: 168, distance: 83.8
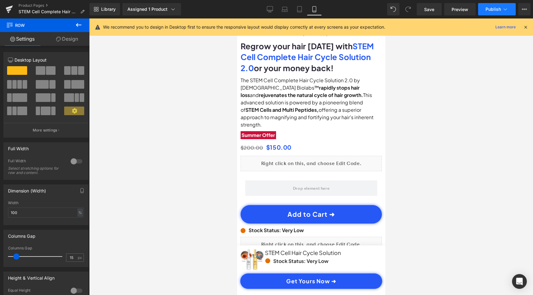
scroll to position [0, 115]
click at [489, 10] on span "Publish" at bounding box center [492, 9] width 15 height 5
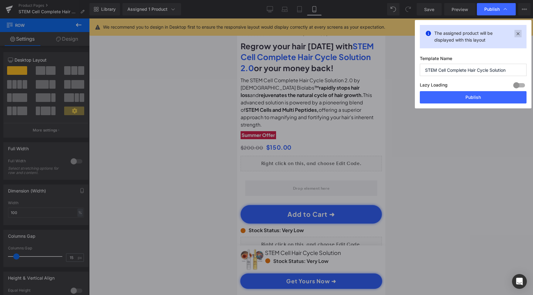
click at [520, 33] on icon at bounding box center [517, 33] width 7 height 7
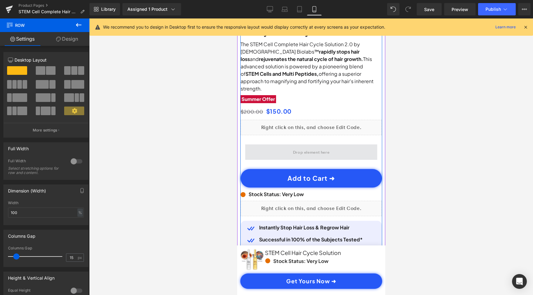
scroll to position [0, 0]
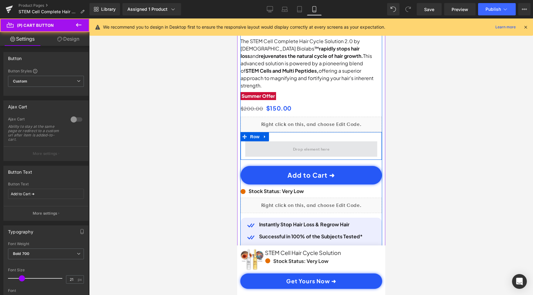
drag, startPoint x: 291, startPoint y: 169, endPoint x: 293, endPoint y: 145, distance: 24.1
click at [293, 145] on div "Image Rated 4.8/5 by 1,367 happy customers Text Block Row Regrow your hair [DAT…" at bounding box center [310, 157] width 141 height 334
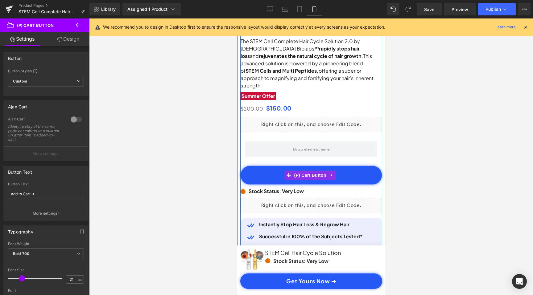
scroll to position [0, 115]
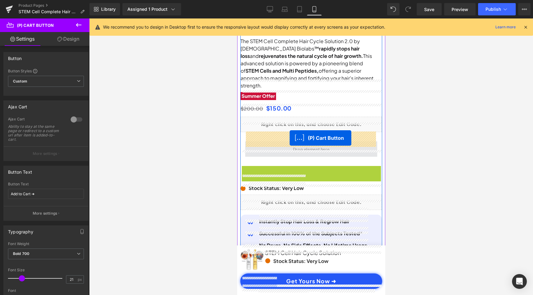
drag, startPoint x: 287, startPoint y: 166, endPoint x: 288, endPoint y: 138, distance: 27.5
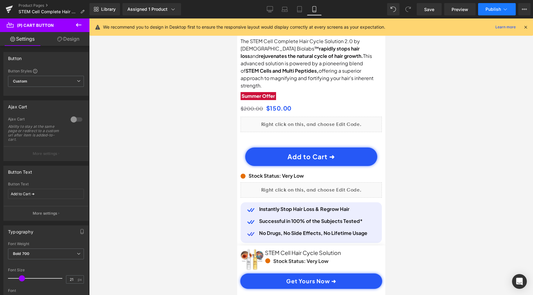
scroll to position [0, 230]
click at [491, 9] on span "Publish" at bounding box center [492, 9] width 15 height 5
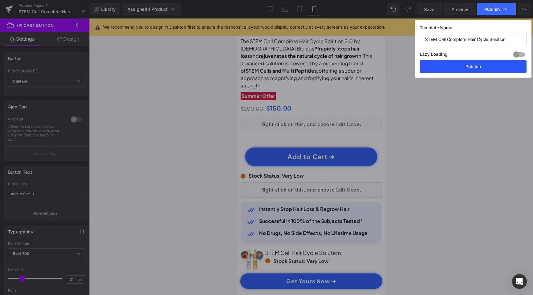
scroll to position [0, 0]
click at [456, 72] on button "Publish" at bounding box center [472, 66] width 107 height 12
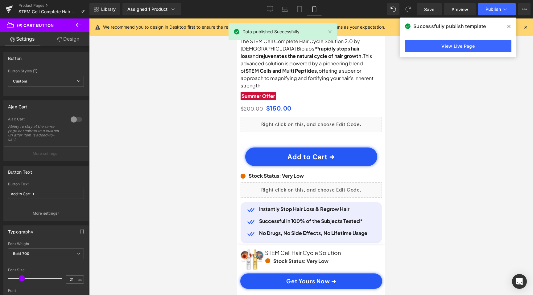
scroll to position [0, 230]
click at [429, 46] on link "View Live Page" at bounding box center [457, 46] width 107 height 12
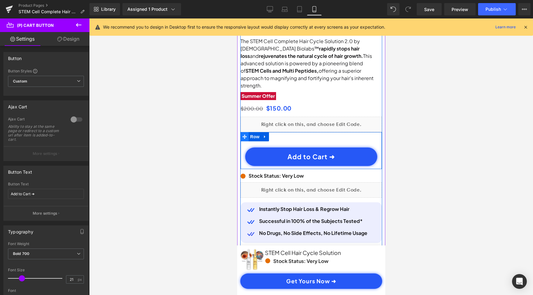
click at [244, 135] on icon at bounding box center [244, 137] width 4 height 4
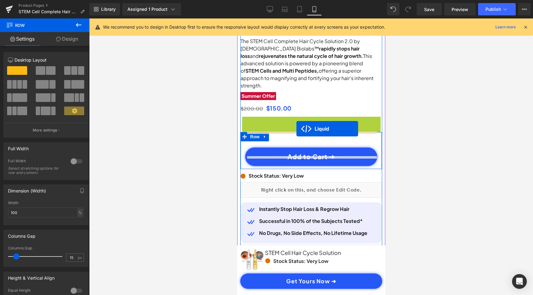
scroll to position [0, 115]
drag, startPoint x: 292, startPoint y: 110, endPoint x: 294, endPoint y: 135, distance: 24.4
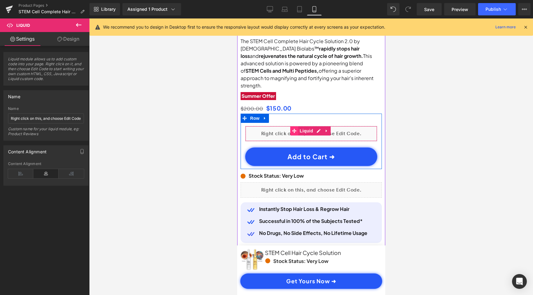
scroll to position [0, 0]
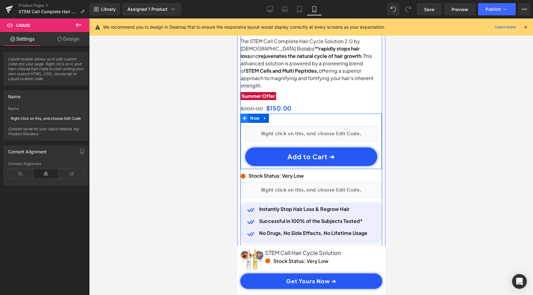
click at [243, 116] on icon at bounding box center [244, 118] width 4 height 4
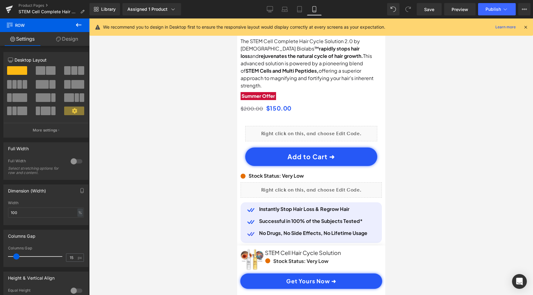
click at [474, 123] on div at bounding box center [310, 156] width 443 height 277
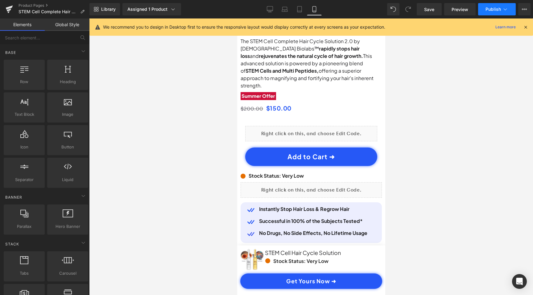
click at [496, 10] on span "Publish" at bounding box center [492, 9] width 15 height 5
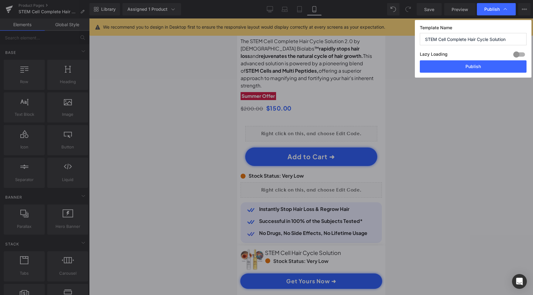
scroll to position [0, 115]
click at [476, 67] on button "Publish" at bounding box center [472, 66] width 107 height 12
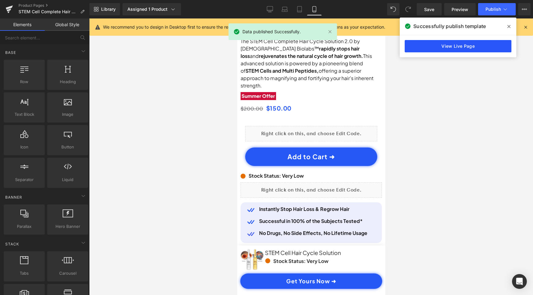
click at [484, 47] on link "View Live Page" at bounding box center [457, 46] width 107 height 12
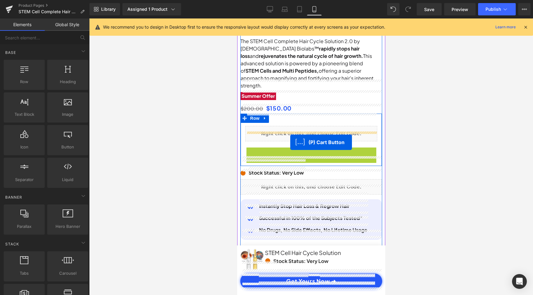
scroll to position [0, 230]
drag, startPoint x: 287, startPoint y: 146, endPoint x: 289, endPoint y: 143, distance: 3.9
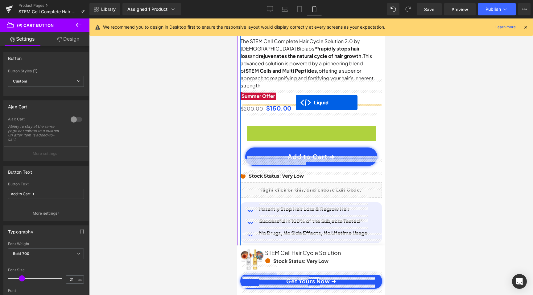
scroll to position [0, 115]
drag, startPoint x: 294, startPoint y: 122, endPoint x: 295, endPoint y: 103, distance: 19.5
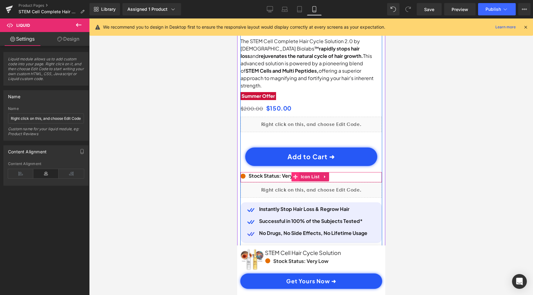
scroll to position [0, 230]
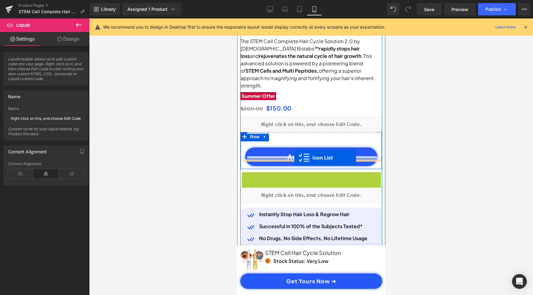
drag, startPoint x: 295, startPoint y: 167, endPoint x: 293, endPoint y: 158, distance: 9.0
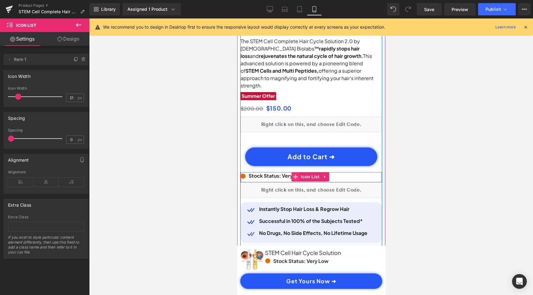
scroll to position [0, 0]
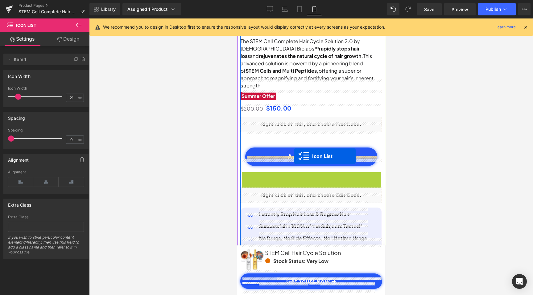
drag, startPoint x: 293, startPoint y: 166, endPoint x: 293, endPoint y: 156, distance: 9.9
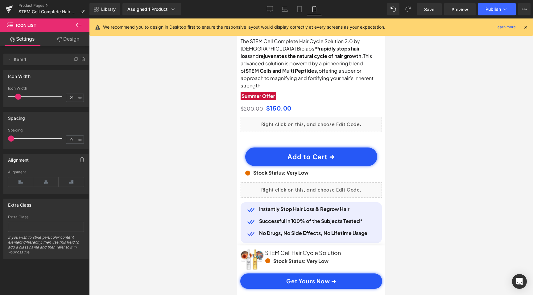
scroll to position [0, 115]
click at [490, 11] on span "Publish" at bounding box center [492, 9] width 15 height 5
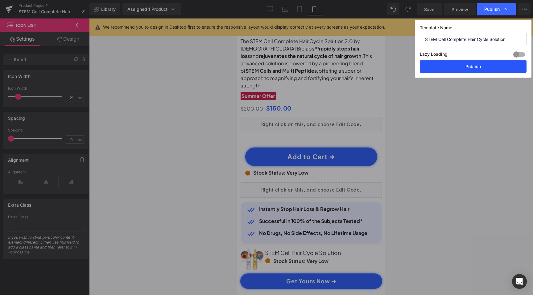
scroll to position [0, 230]
click at [479, 63] on button "Publish" at bounding box center [472, 66] width 107 height 12
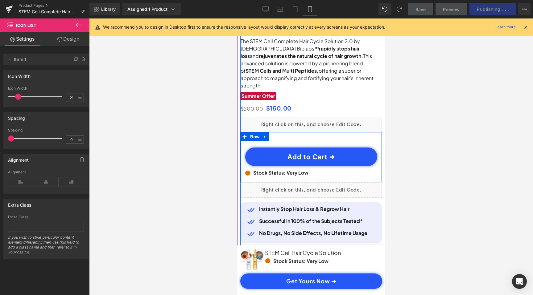
scroll to position [0, 0]
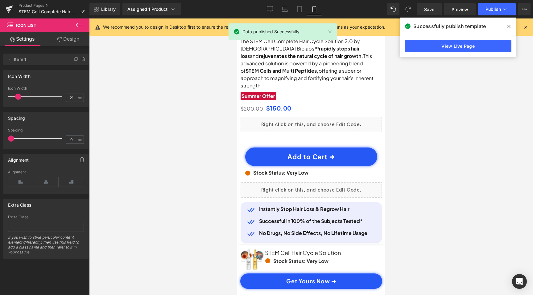
click at [455, 39] on div "View Live Page" at bounding box center [457, 46] width 116 height 22
click at [467, 47] on link "View Live Page" at bounding box center [457, 46] width 107 height 12
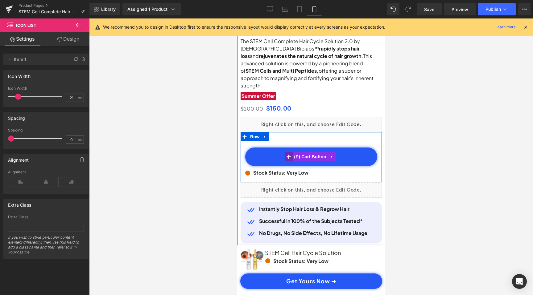
scroll to position [0, 230]
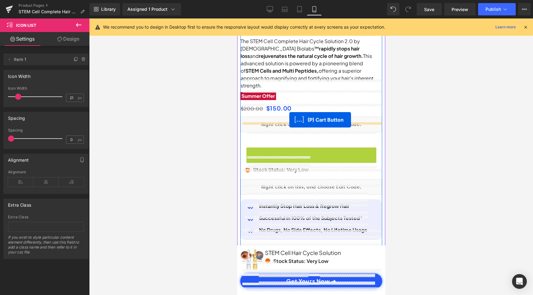
drag, startPoint x: 288, startPoint y: 146, endPoint x: 289, endPoint y: 120, distance: 25.6
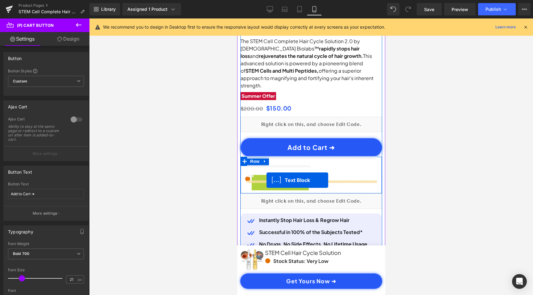
scroll to position [0, 115]
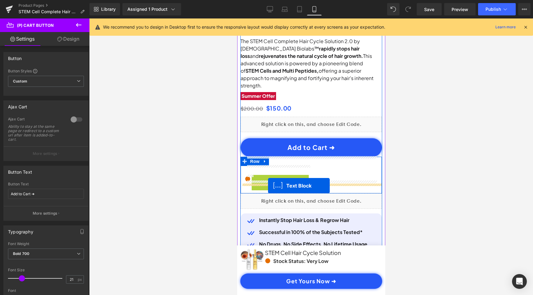
drag, startPoint x: 263, startPoint y: 163, endPoint x: 268, endPoint y: 186, distance: 22.9
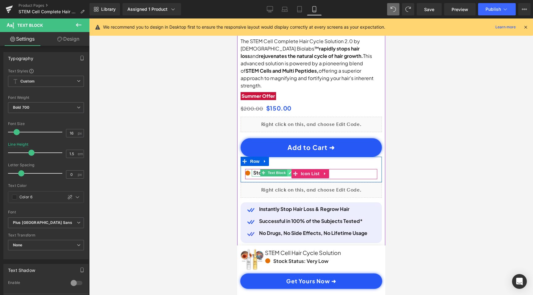
scroll to position [0, 0]
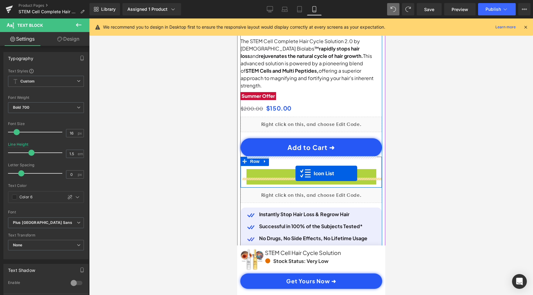
drag, startPoint x: 293, startPoint y: 162, endPoint x: 295, endPoint y: 174, distance: 11.6
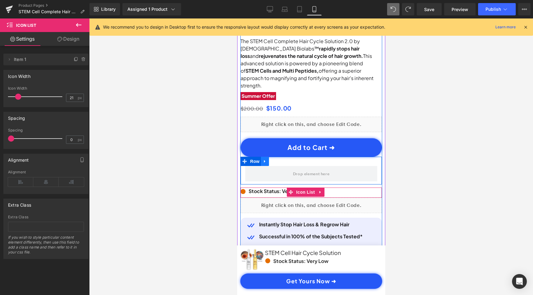
scroll to position [0, 115]
click at [268, 157] on link at bounding box center [264, 161] width 8 height 9
click at [281, 159] on icon at bounding box center [280, 161] width 4 height 4
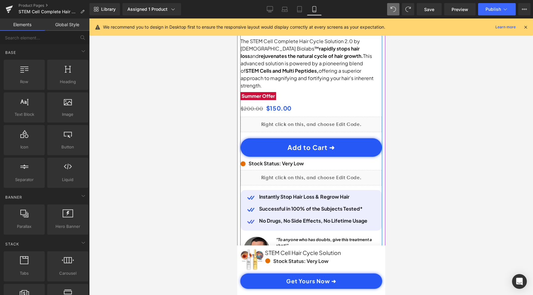
scroll to position [0, 0]
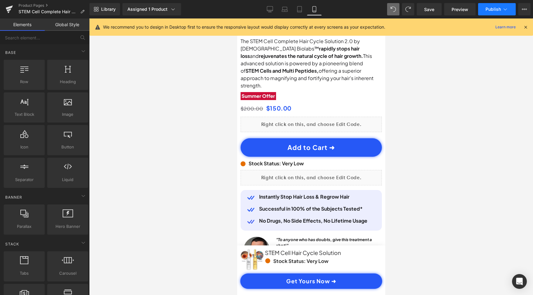
click at [486, 9] on span "Publish" at bounding box center [492, 9] width 15 height 5
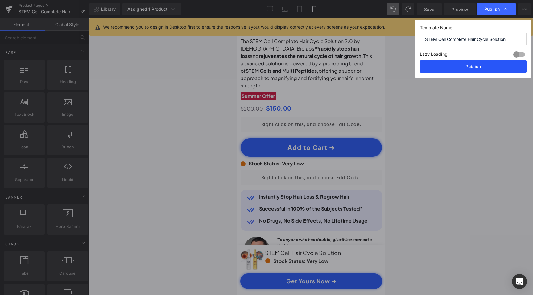
click at [469, 64] on button "Publish" at bounding box center [472, 66] width 107 height 12
click at [518, 280] on icon "Open Intercom Messenger" at bounding box center [518, 282] width 7 height 8
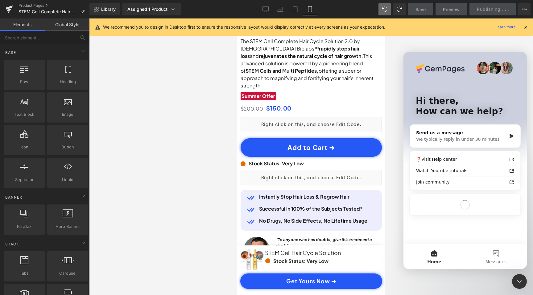
scroll to position [0, 230]
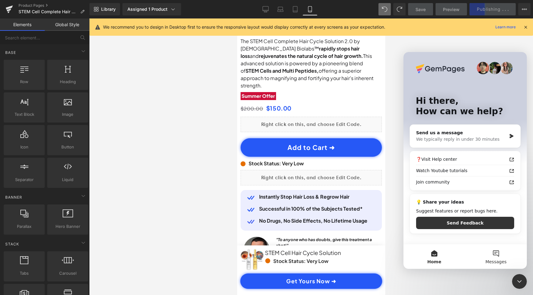
click at [499, 256] on button "Messages" at bounding box center [496, 256] width 62 height 25
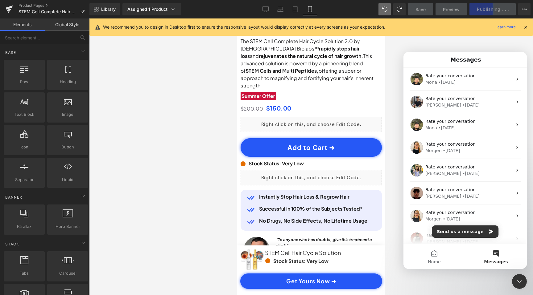
scroll to position [0, 0]
click at [480, 231] on button "Send us a message" at bounding box center [464, 232] width 67 height 12
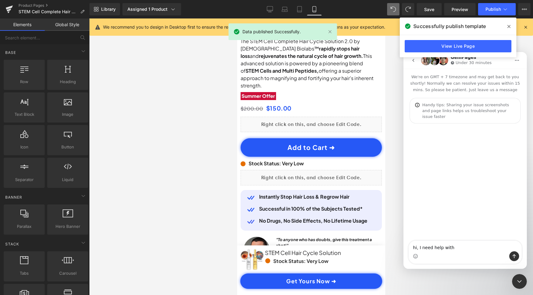
scroll to position [0, 230]
type textarea "hi, I need help with 2 elemts position"
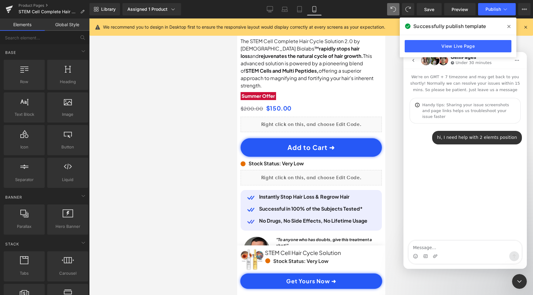
scroll to position [0, 115]
click at [509, 25] on icon at bounding box center [508, 26] width 3 height 5
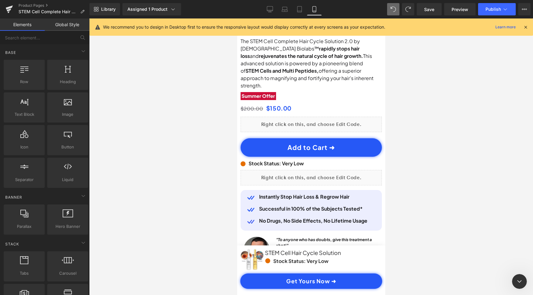
scroll to position [0, 0]
click at [525, 26] on icon at bounding box center [525, 27] width 6 height 6
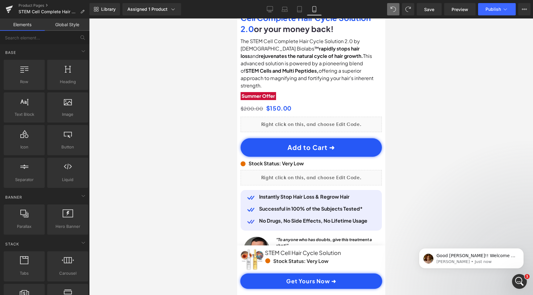
scroll to position [20, 0]
click at [524, 284] on div "Open Intercom Messenger" at bounding box center [519, 282] width 20 height 20
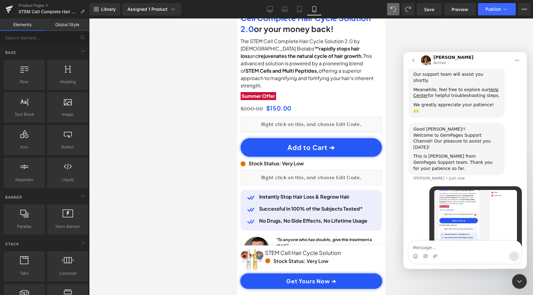
scroll to position [0, 230]
click at [507, 10] on div at bounding box center [266, 138] width 533 height 277
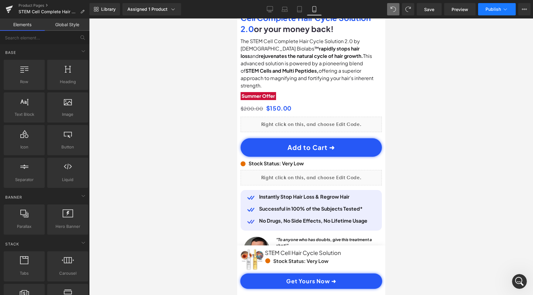
click at [506, 11] on icon at bounding box center [505, 9] width 6 height 6
click at [518, 283] on icon "Open Intercom Messenger" at bounding box center [519, 282] width 10 height 10
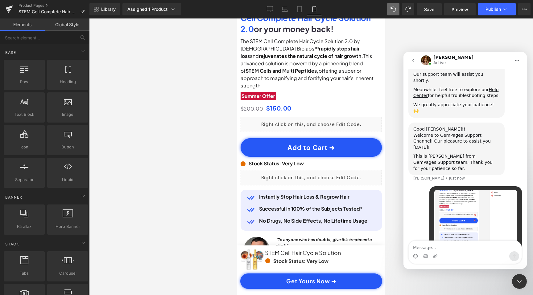
scroll to position [0, 115]
click at [456, 249] on textarea "Message…" at bounding box center [464, 246] width 113 height 10
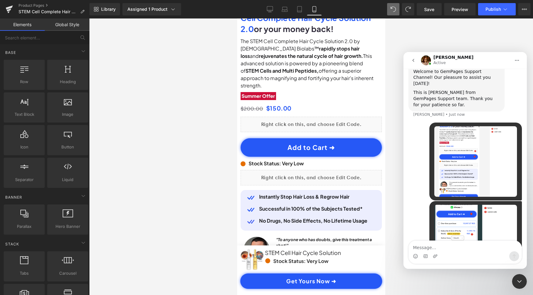
scroll to position [0, 0]
click at [431, 28] on div at bounding box center [266, 138] width 533 height 277
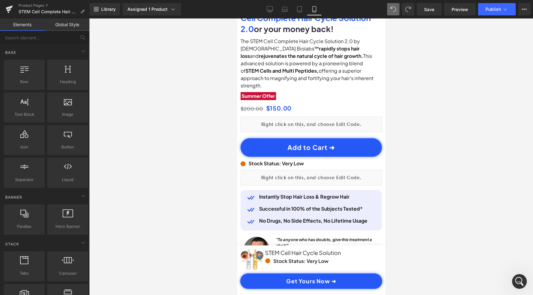
click at [516, 277] on div "Open Intercom Messenger" at bounding box center [519, 282] width 20 height 20
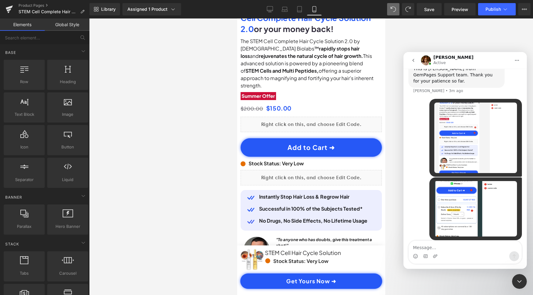
click at [483, 115] on img "Nordic says…" at bounding box center [475, 138] width 83 height 71
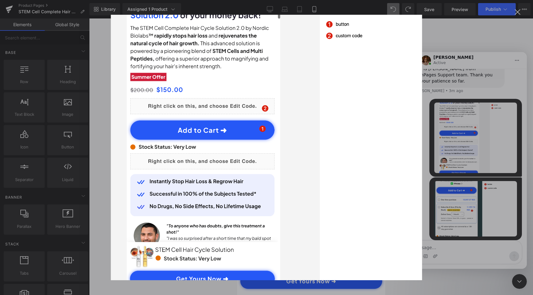
scroll to position [0, 115]
click at [480, 160] on div "Intercom messenger" at bounding box center [266, 147] width 533 height 295
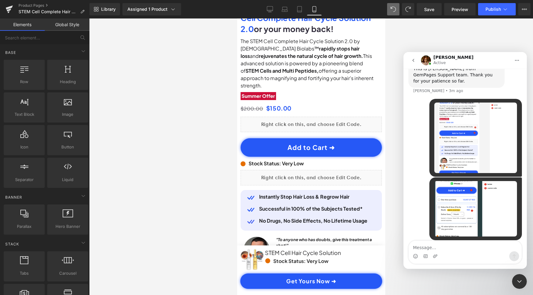
click at [480, 181] on img "Nordic says…" at bounding box center [475, 208] width 83 height 55
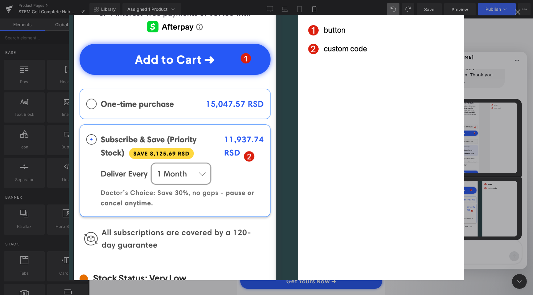
click at [470, 97] on div "Intercom messenger" at bounding box center [266, 147] width 533 height 295
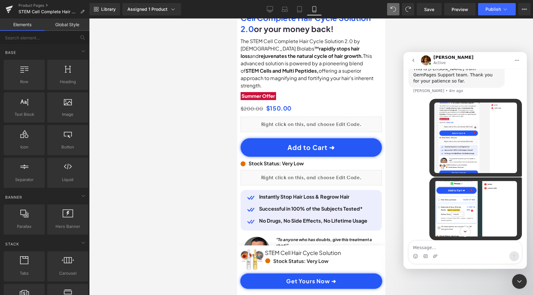
scroll to position [0, 115]
click at [349, 45] on div at bounding box center [266, 138] width 533 height 277
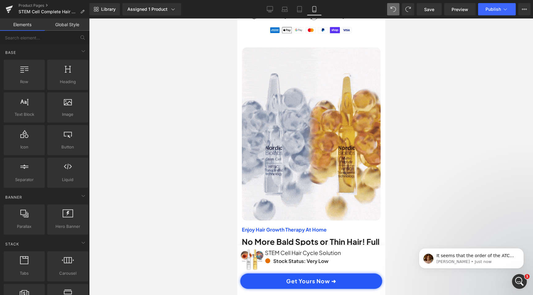
scroll to position [220, 0]
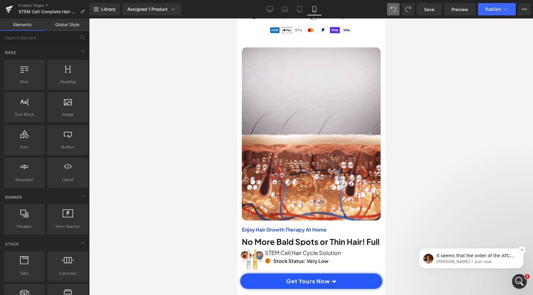
click at [485, 261] on p "[PERSON_NAME] • Just now" at bounding box center [476, 262] width 80 height 6
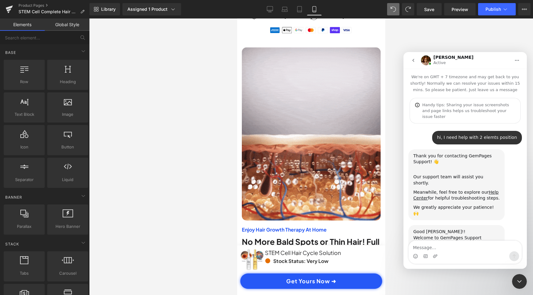
scroll to position [67, 0]
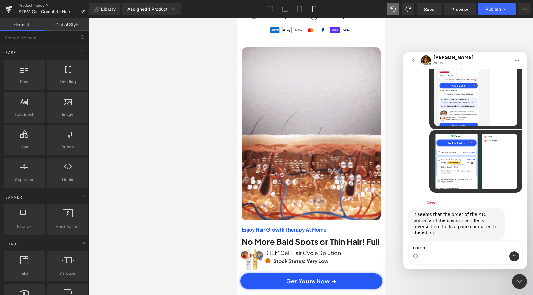
type textarea "correct"
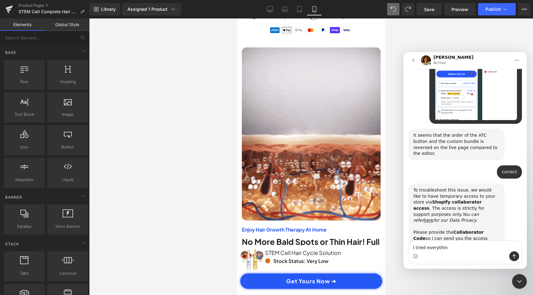
type textarea "I tried everything"
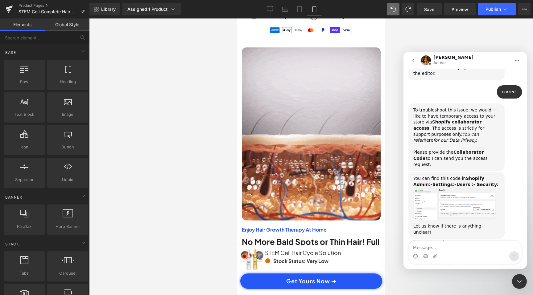
click at [445, 188] on img "Jamie says…" at bounding box center [454, 204] width 83 height 33
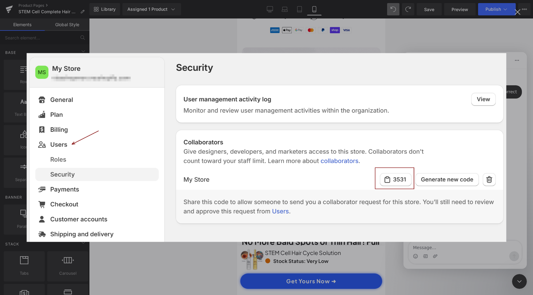
click at [148, 256] on div "Intercom messenger" at bounding box center [266, 147] width 533 height 295
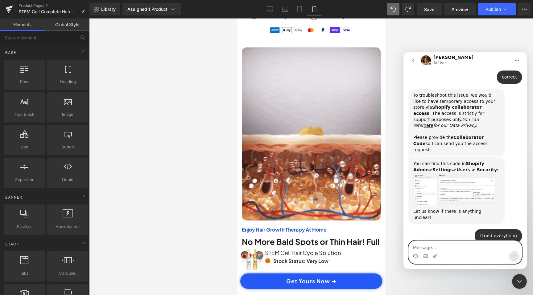
scroll to position [0, 115]
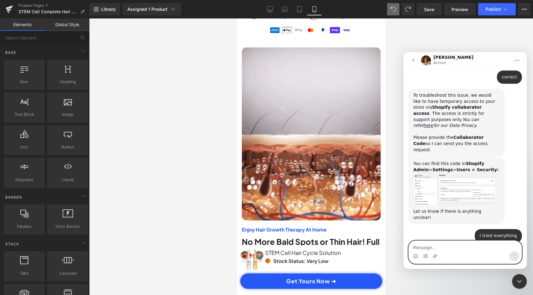
click at [450, 246] on textarea "Message…" at bounding box center [464, 246] width 113 height 10
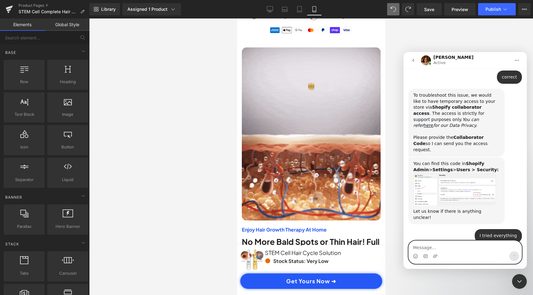
paste textarea "6719"
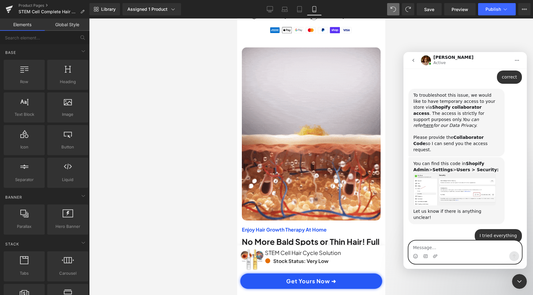
type textarea "6719"
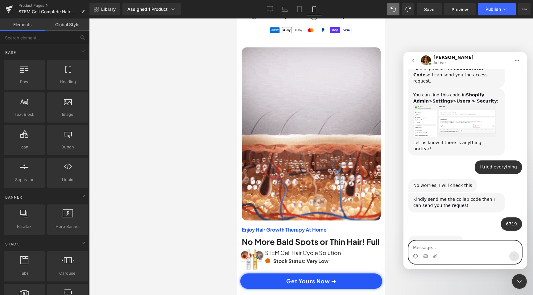
scroll to position [0, 230]
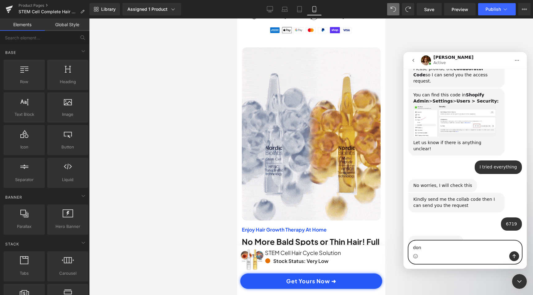
type textarea "done"
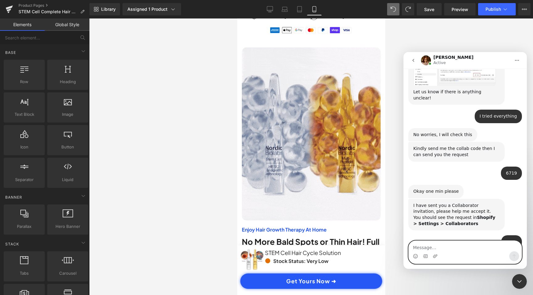
scroll to position [0, 0]
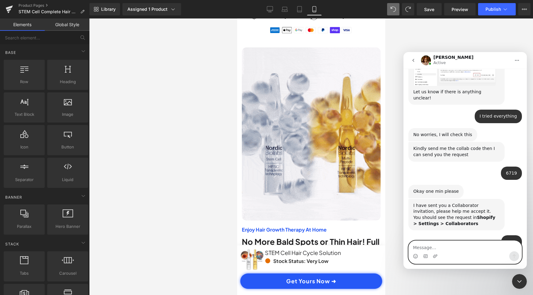
click at [458, 247] on textarea "Message…" at bounding box center [464, 246] width 113 height 10
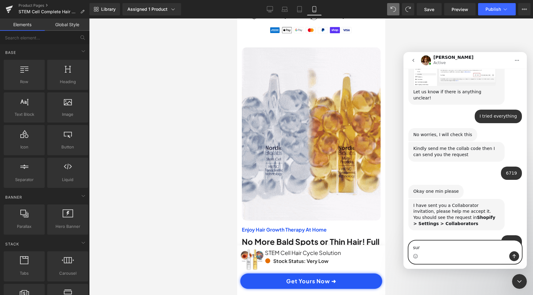
type textarea "sure"
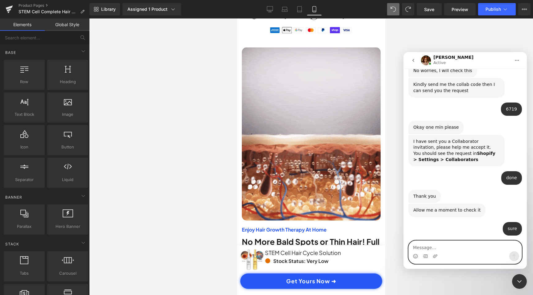
scroll to position [0, 115]
click at [478, 251] on textarea "Message…" at bounding box center [464, 246] width 113 height 10
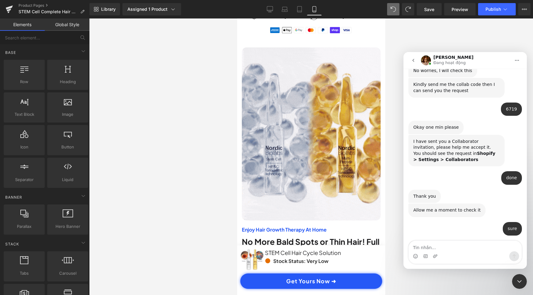
click at [414, 58] on icon "go back" at bounding box center [413, 60] width 5 height 5
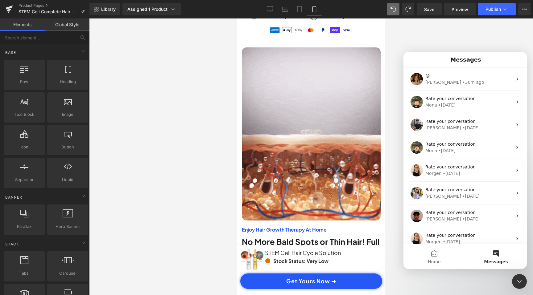
scroll to position [0, 0]
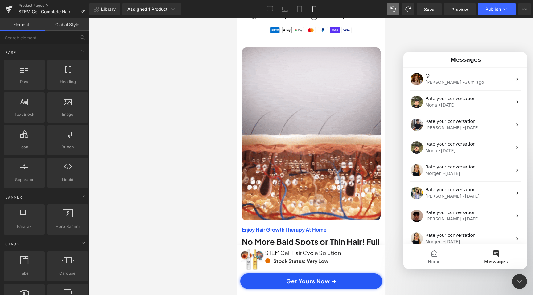
click at [444, 39] on div at bounding box center [266, 138] width 533 height 277
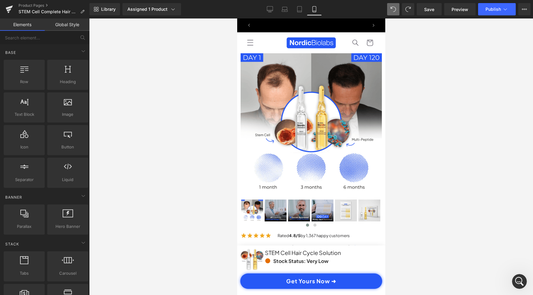
click at [441, 120] on div at bounding box center [310, 156] width 443 height 277
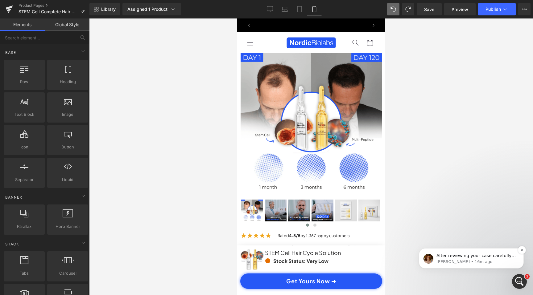
scroll to position [0, 115]
click at [514, 283] on icon "Open Intercom Messenger" at bounding box center [519, 282] width 10 height 10
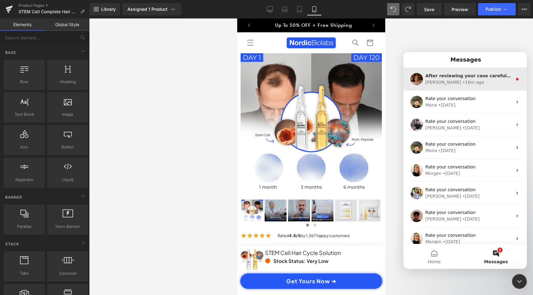
click at [470, 83] on div "[PERSON_NAME] • 16m ago" at bounding box center [468, 82] width 87 height 6
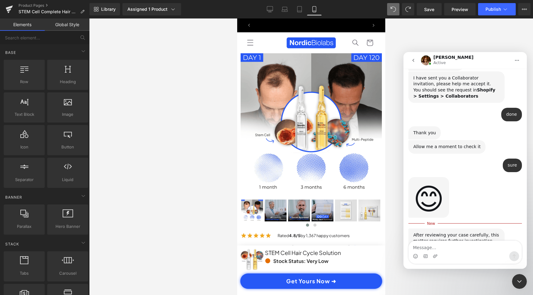
scroll to position [0, 0]
click at [460, 240] on div "After reviewing your case carefully, this matter requires further investigation…" at bounding box center [464, 265] width 113 height 72
click at [460, 245] on textarea "Message…" at bounding box center [464, 246] width 113 height 10
type textarea "thanks"
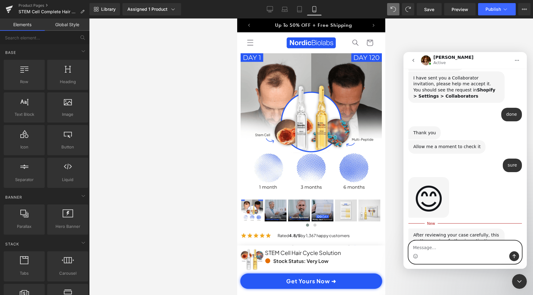
scroll to position [650, 0]
